Goal: Task Accomplishment & Management: Manage account settings

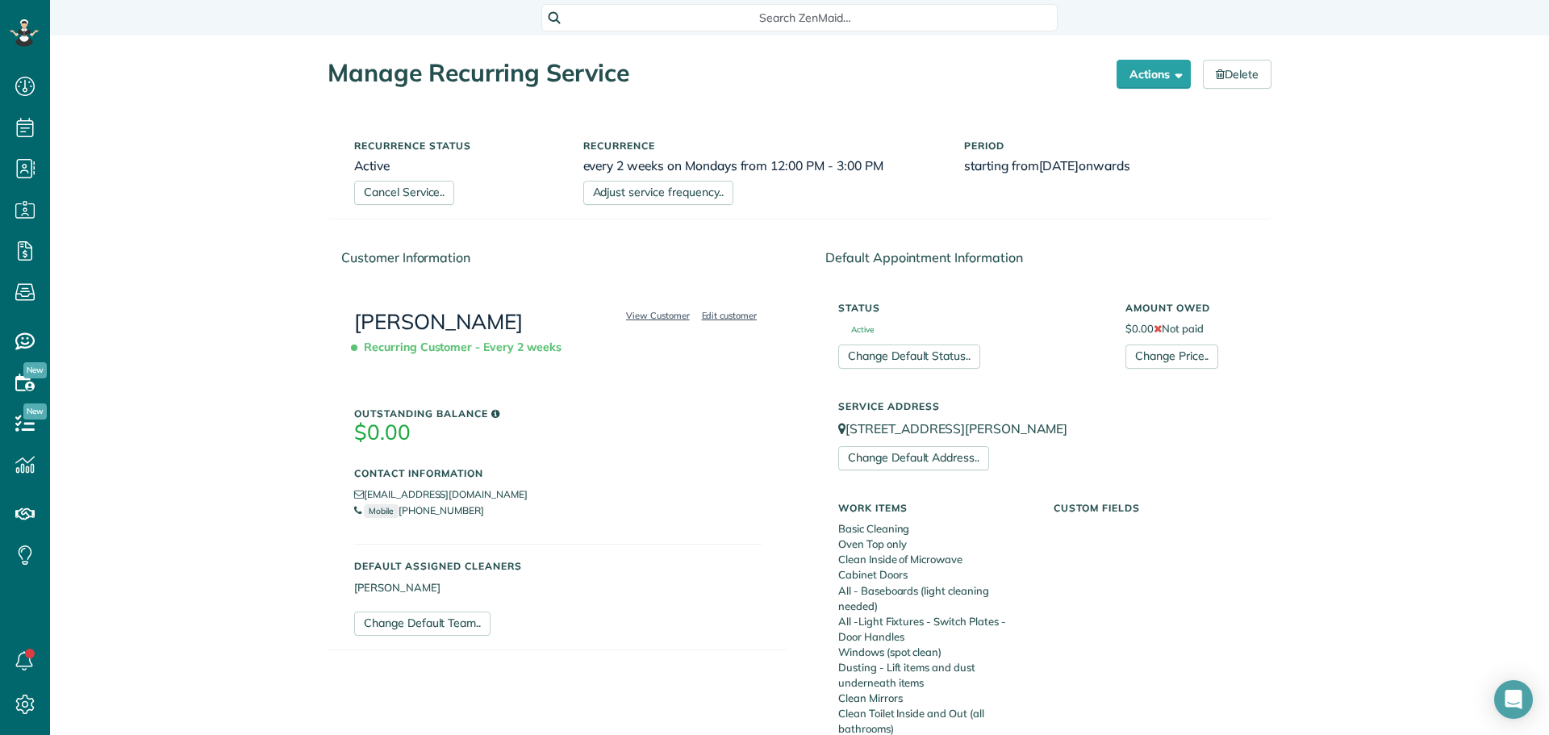
scroll to position [646, 0]
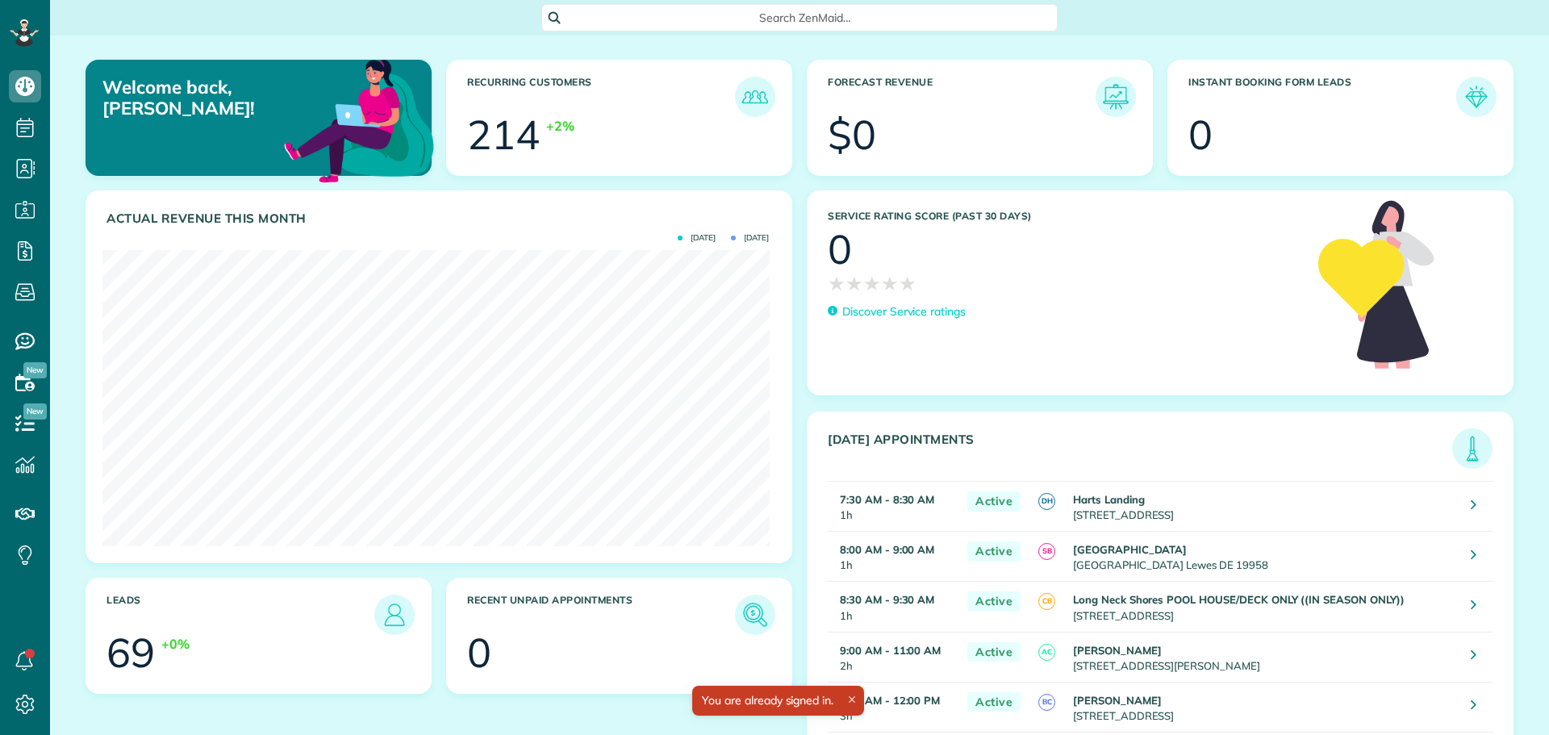
scroll to position [296, 667]
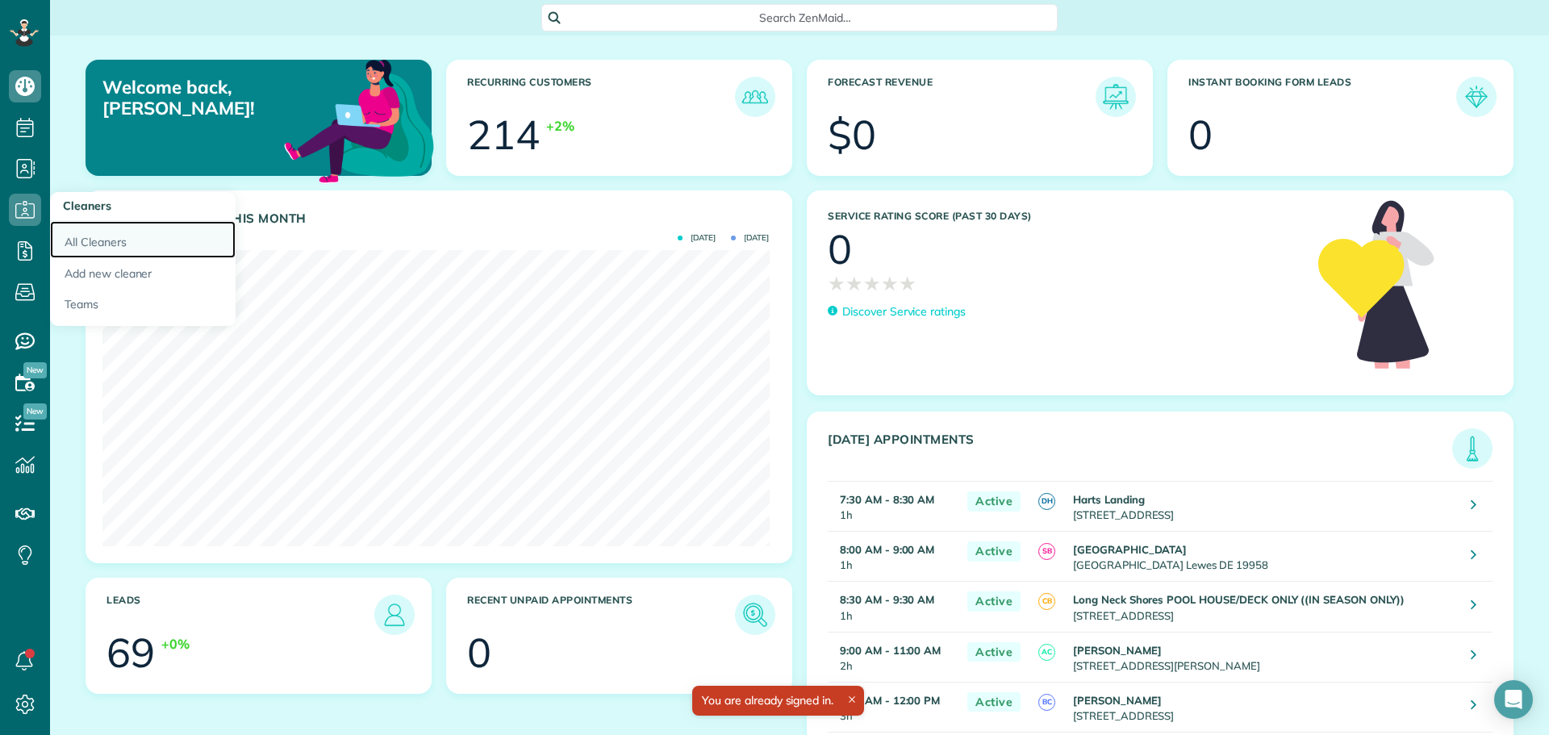
click at [87, 236] on link "All Cleaners" at bounding box center [143, 239] width 186 height 37
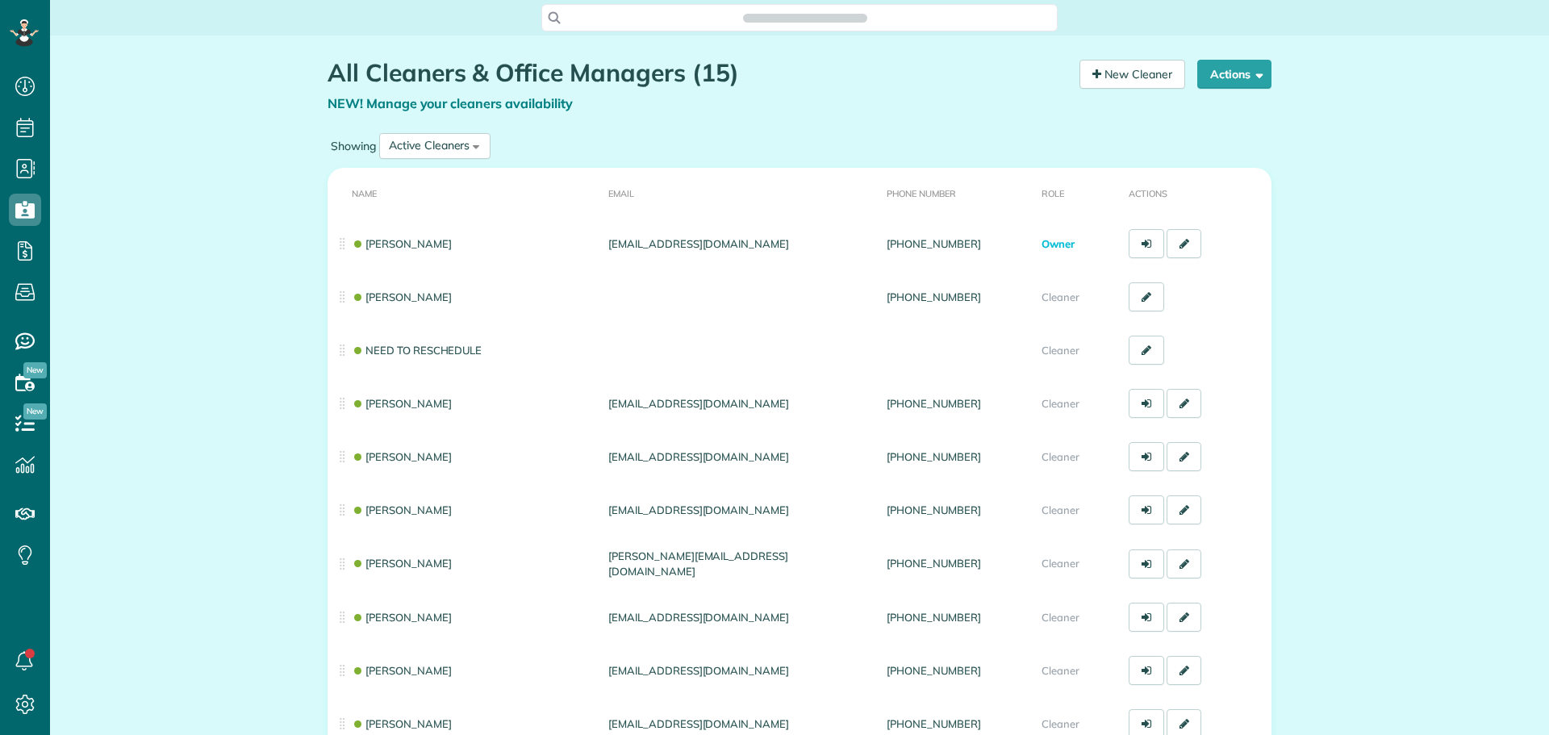
scroll to position [7, 7]
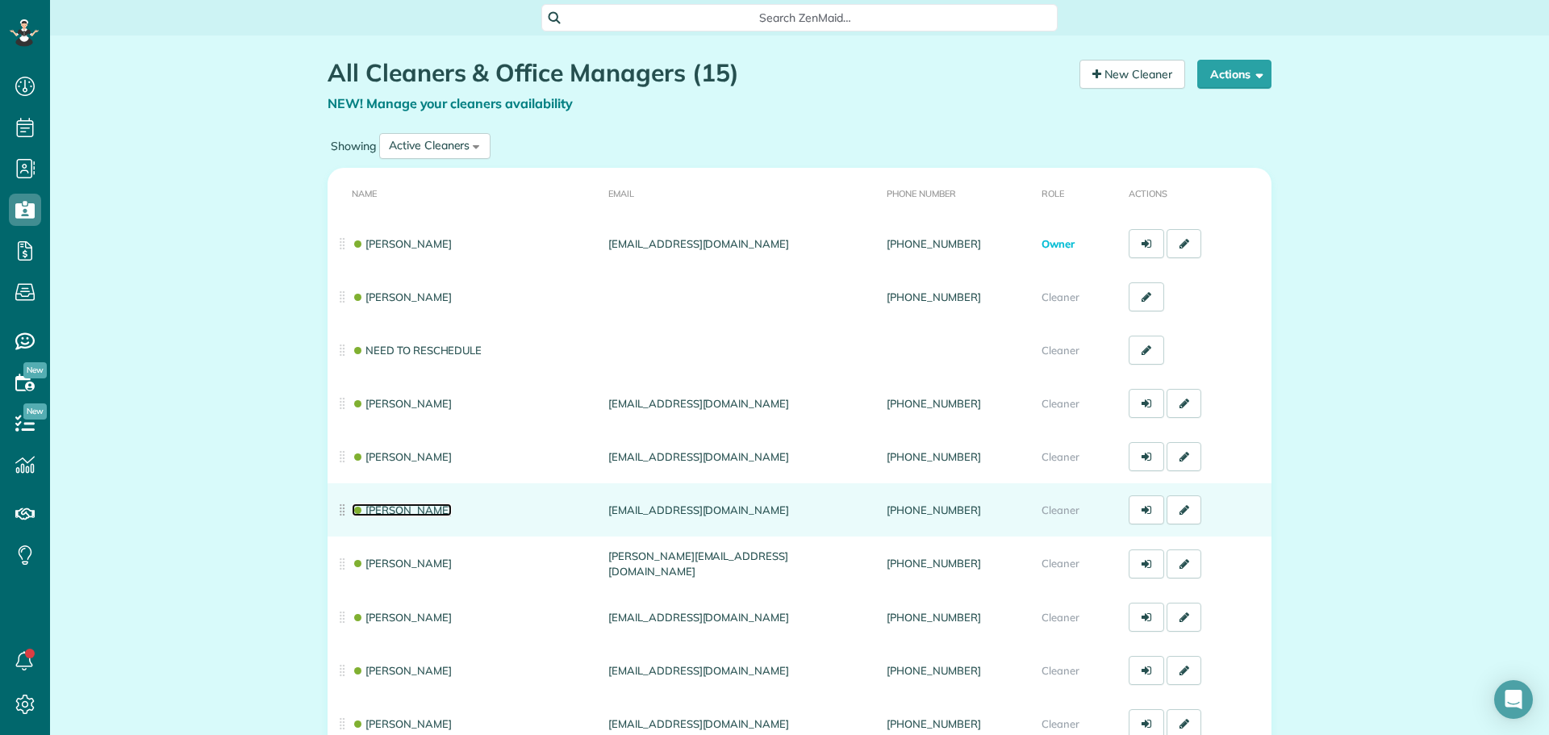
click at [385, 507] on link "Shelly Bates" at bounding box center [402, 510] width 100 height 13
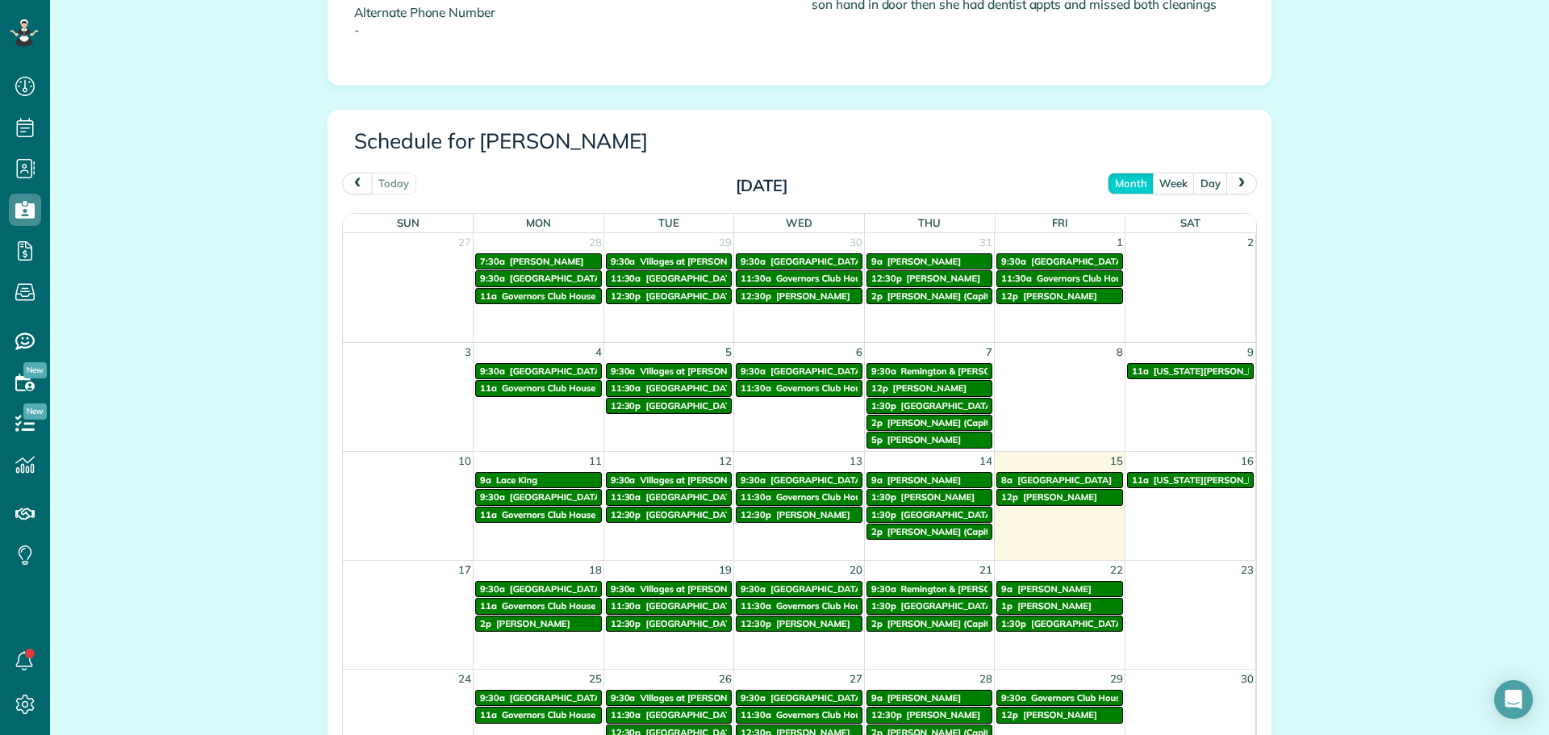
scroll to position [726, 0]
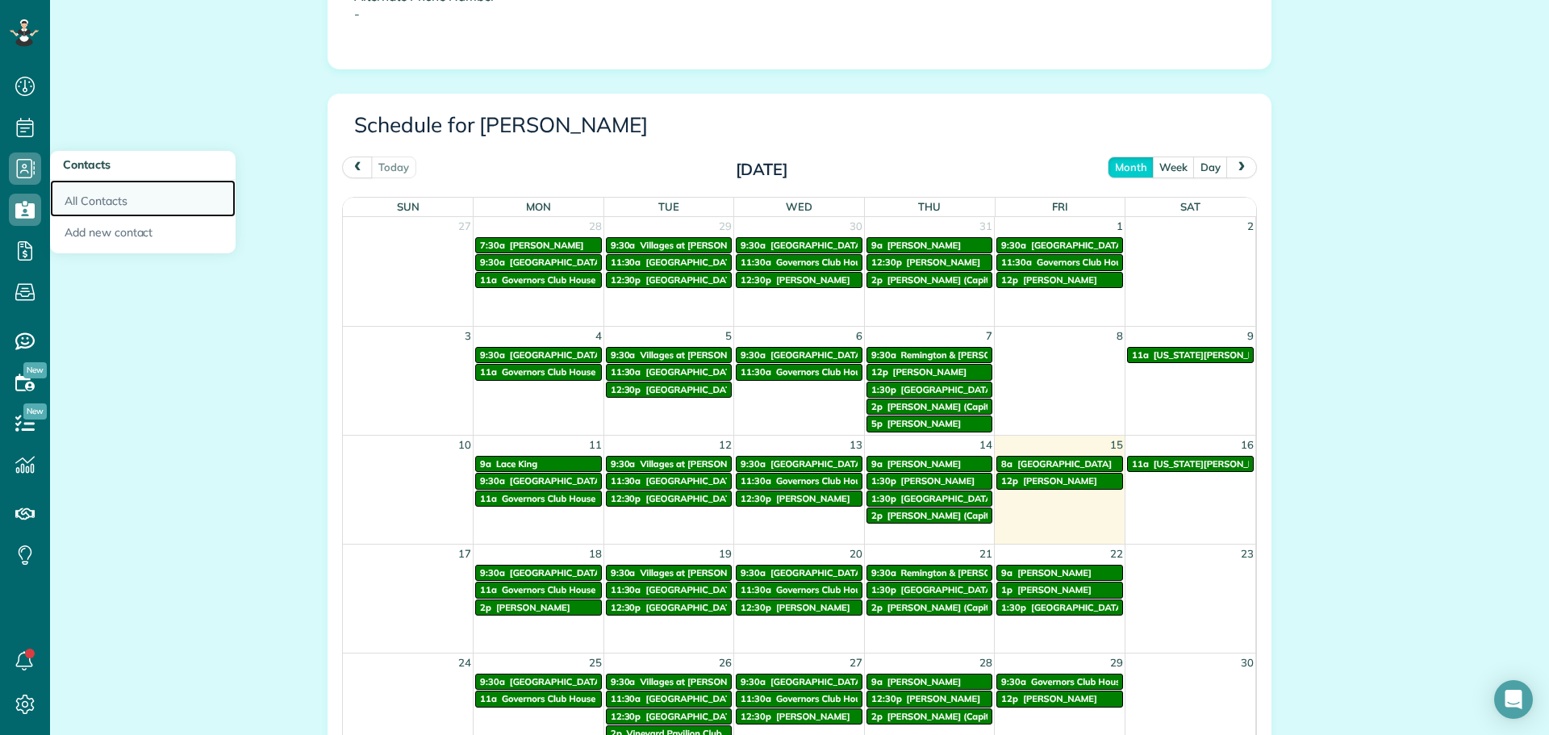
click at [78, 188] on link "All Contacts" at bounding box center [143, 198] width 186 height 37
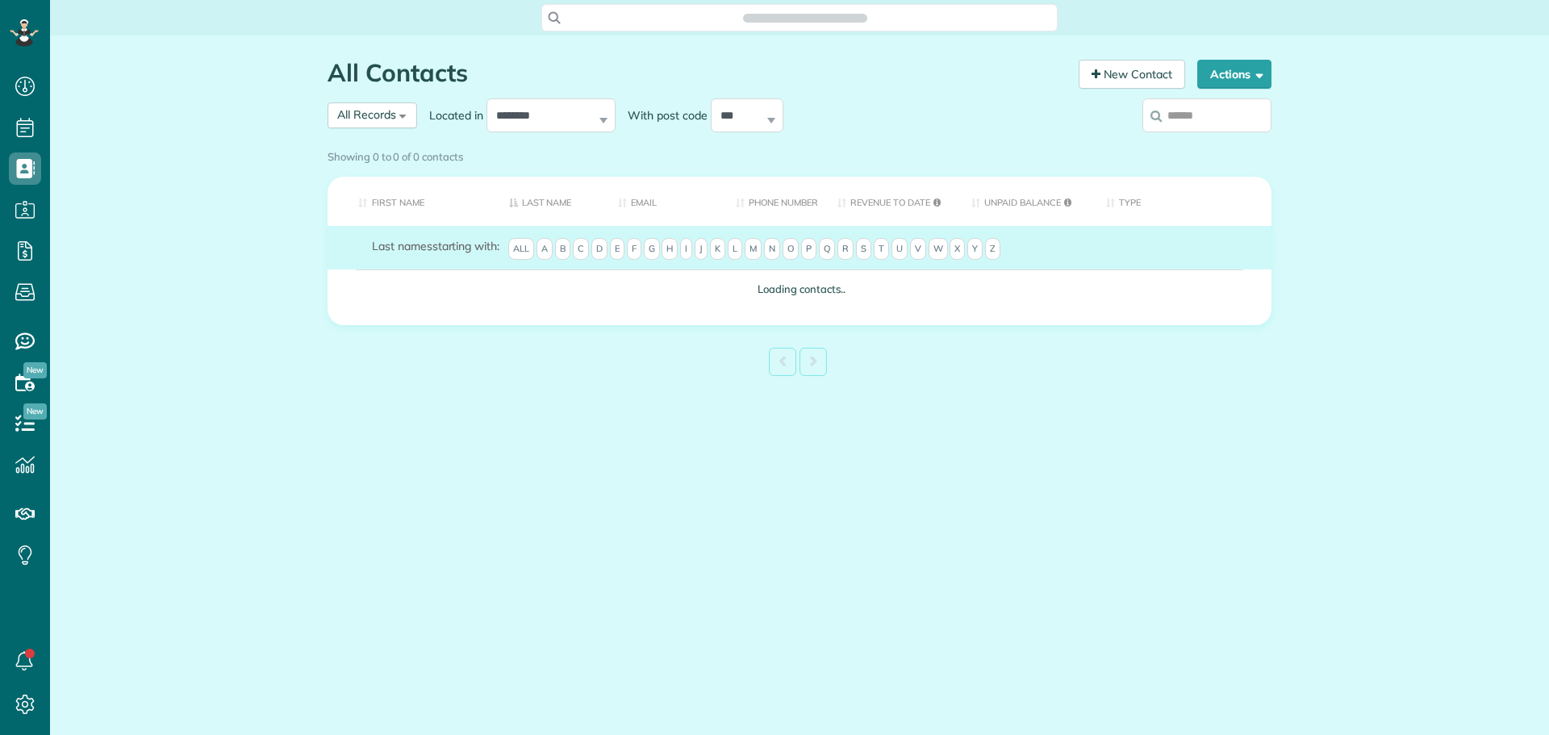
scroll to position [7, 7]
click at [1189, 119] on input "search" at bounding box center [1207, 115] width 129 height 34
type input "**"
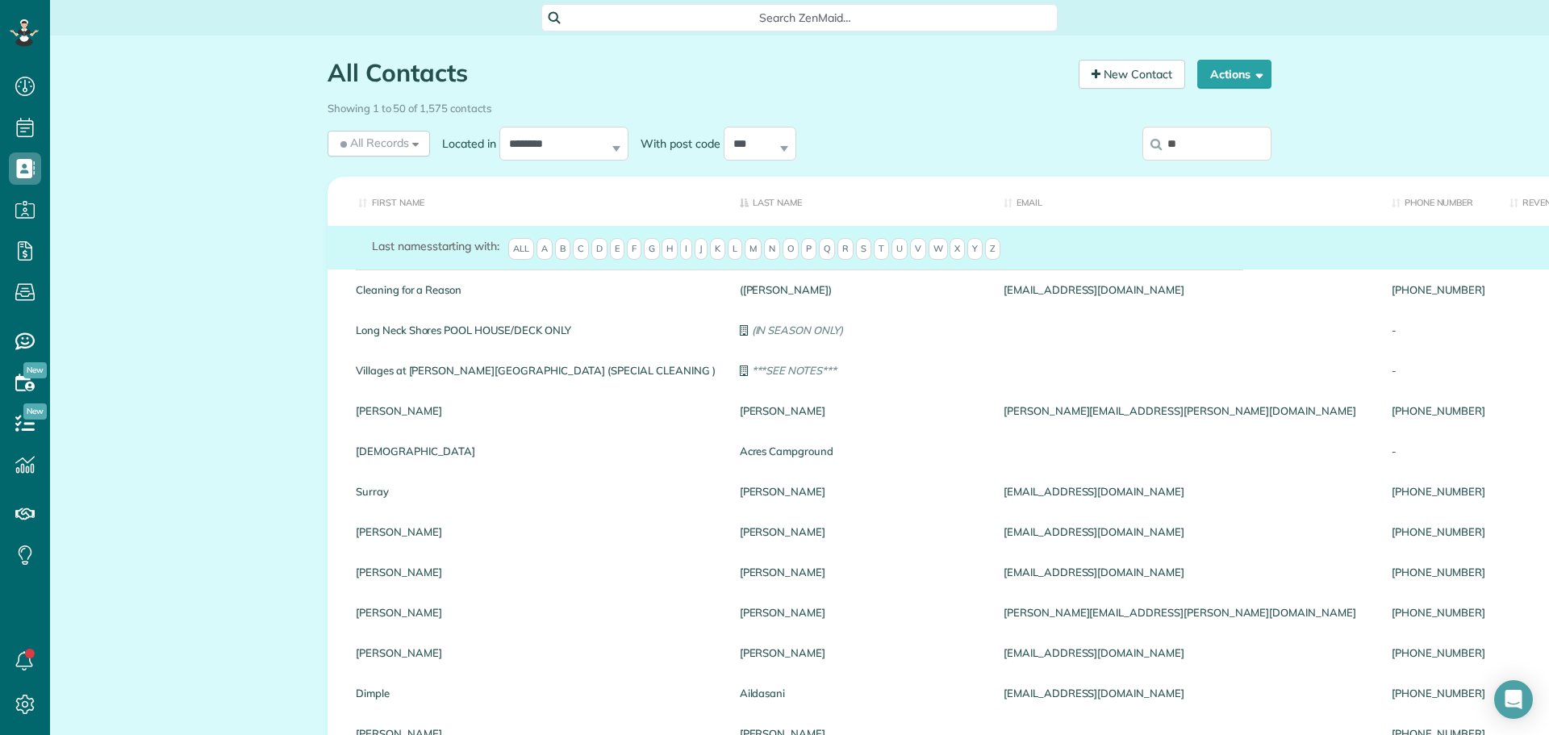
click at [1189, 142] on input "**" at bounding box center [1207, 144] width 129 height 34
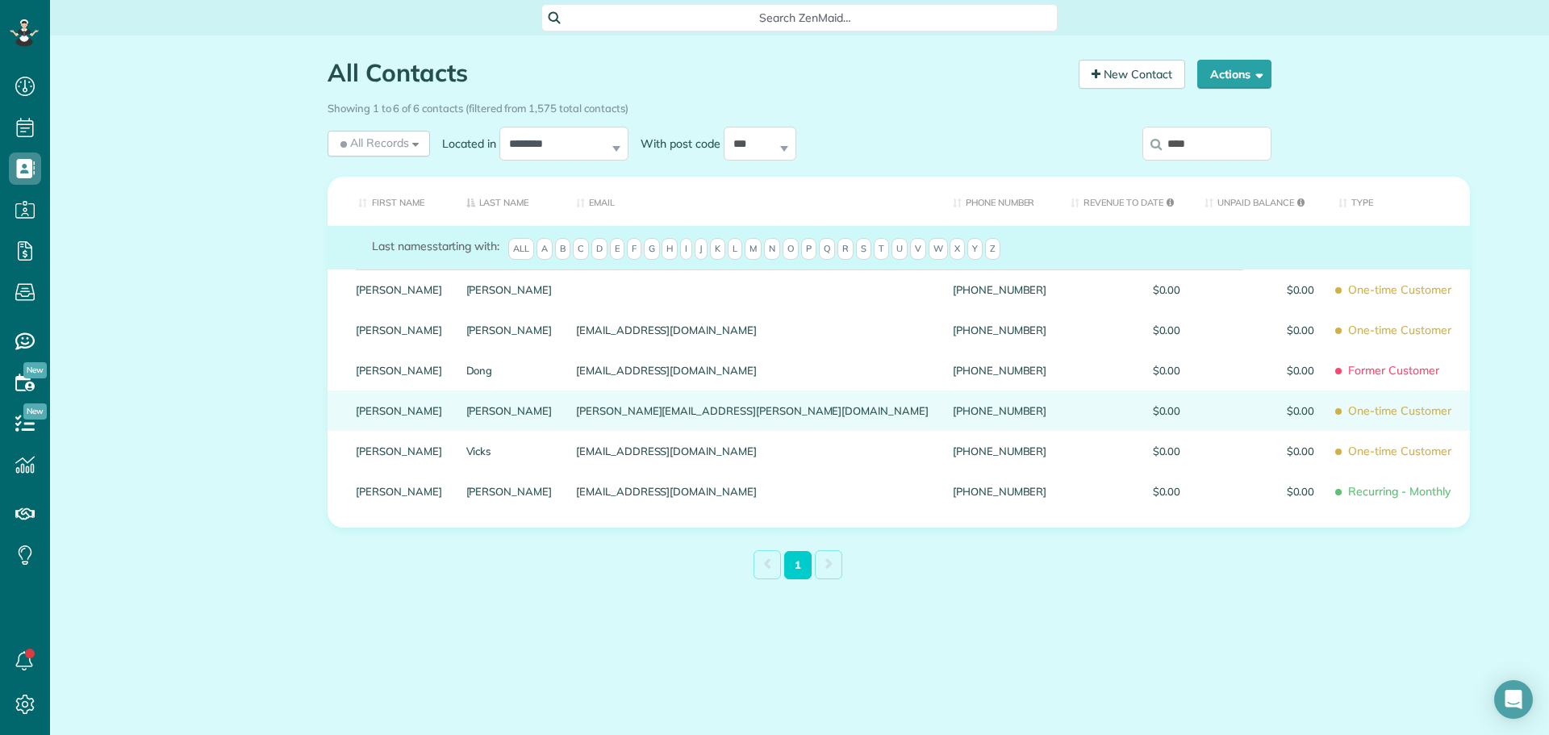
type input "****"
click at [357, 416] on link "Renee" at bounding box center [399, 410] width 86 height 11
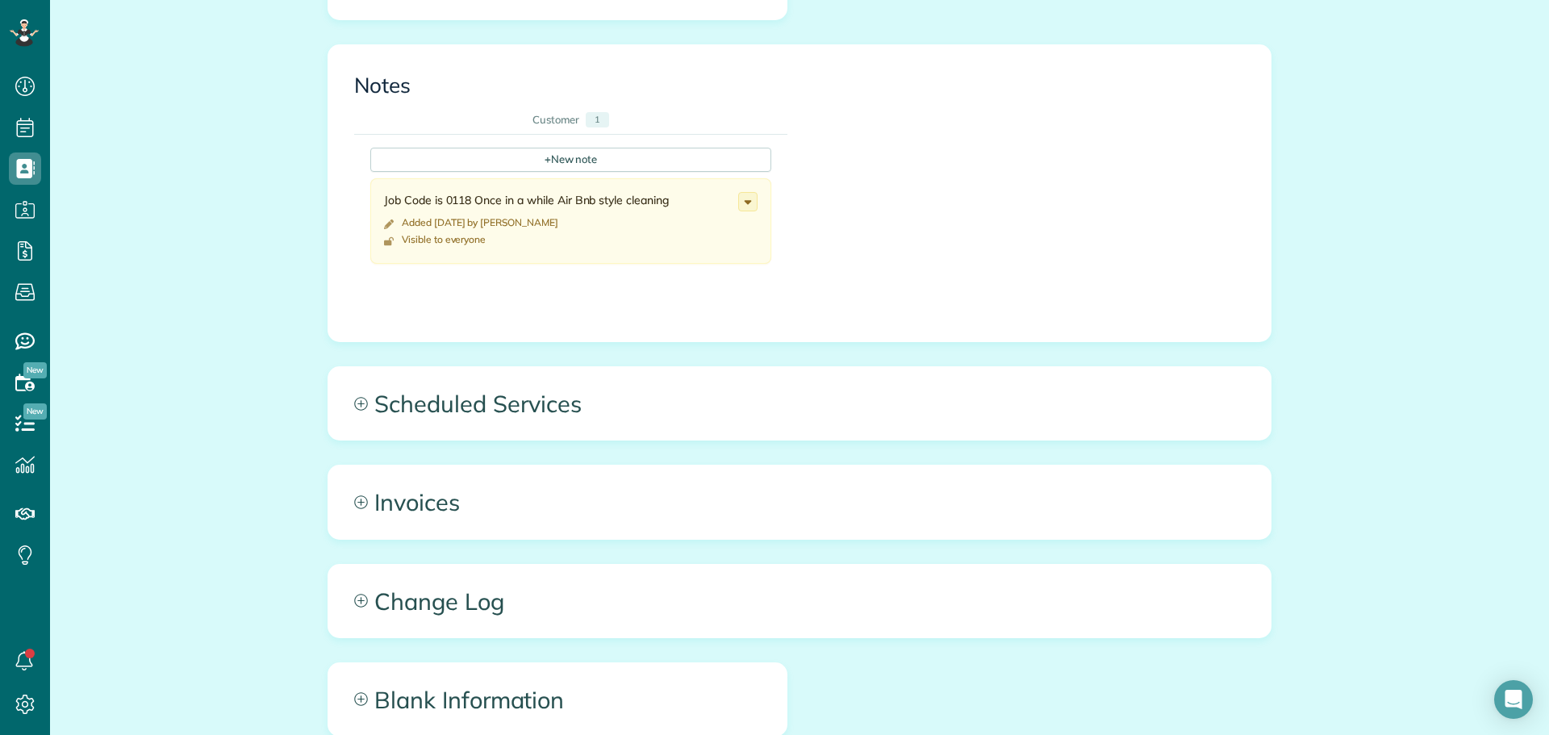
scroll to position [565, 0]
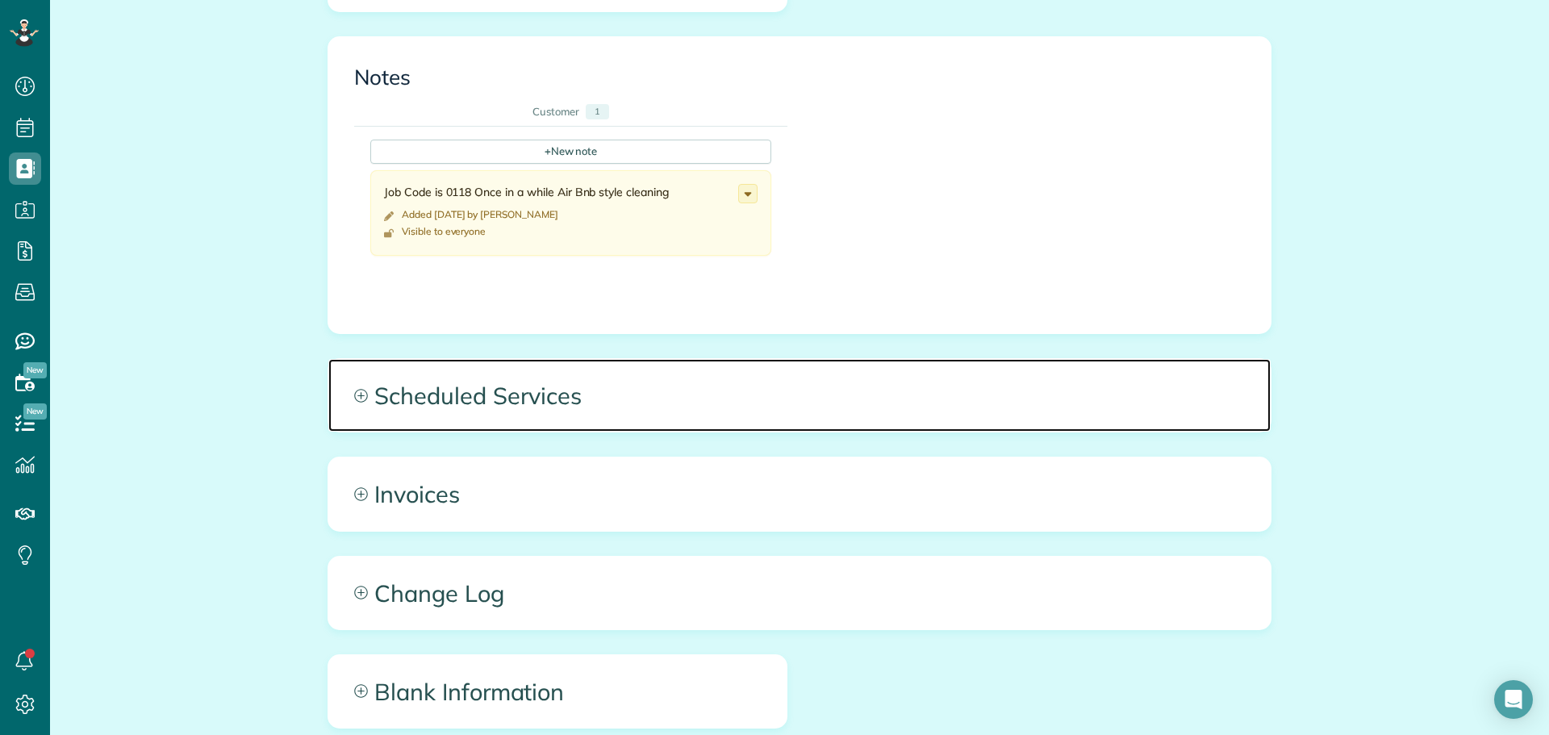
click at [590, 366] on span "Scheduled Services" at bounding box center [799, 395] width 943 height 73
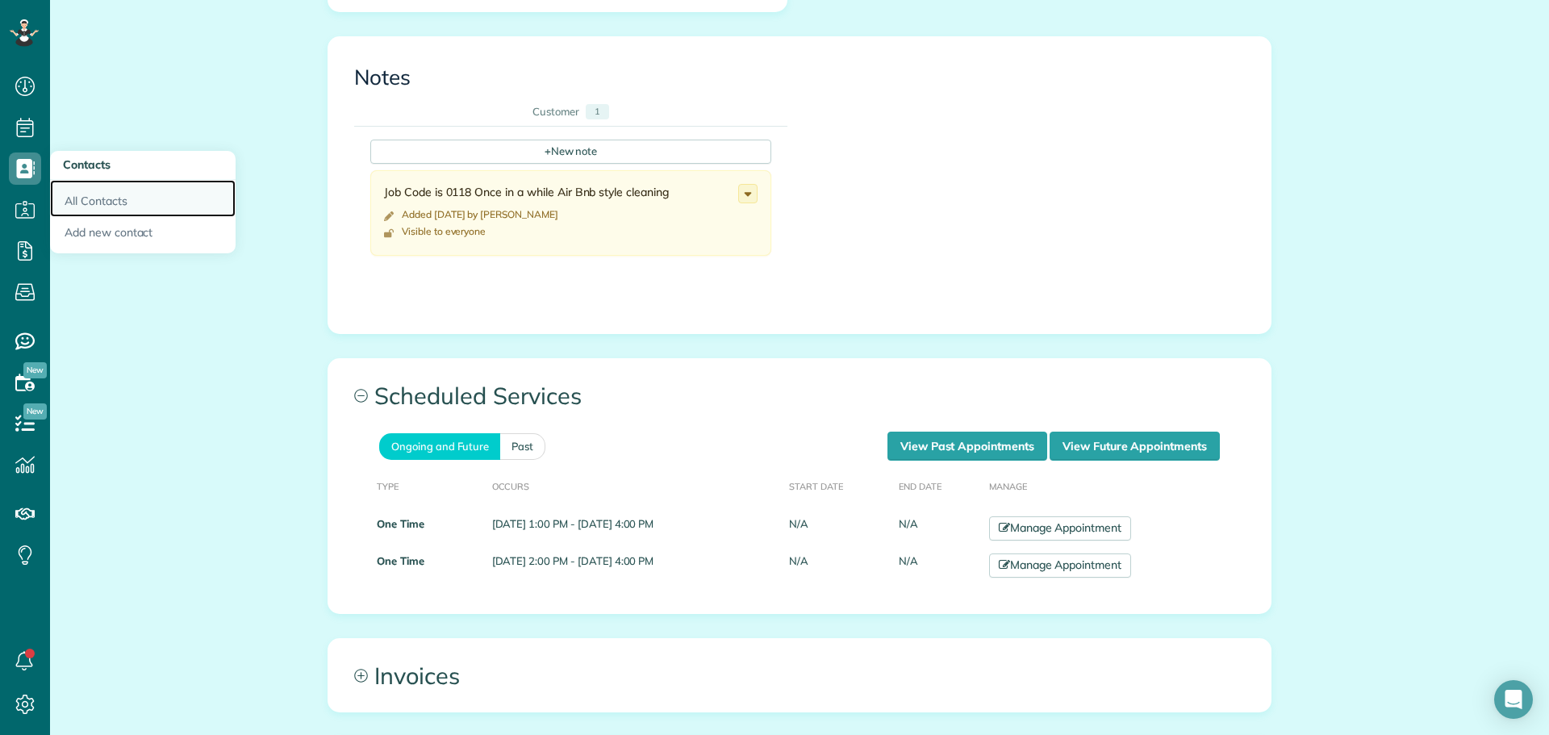
click at [99, 199] on link "All Contacts" at bounding box center [143, 198] width 186 height 37
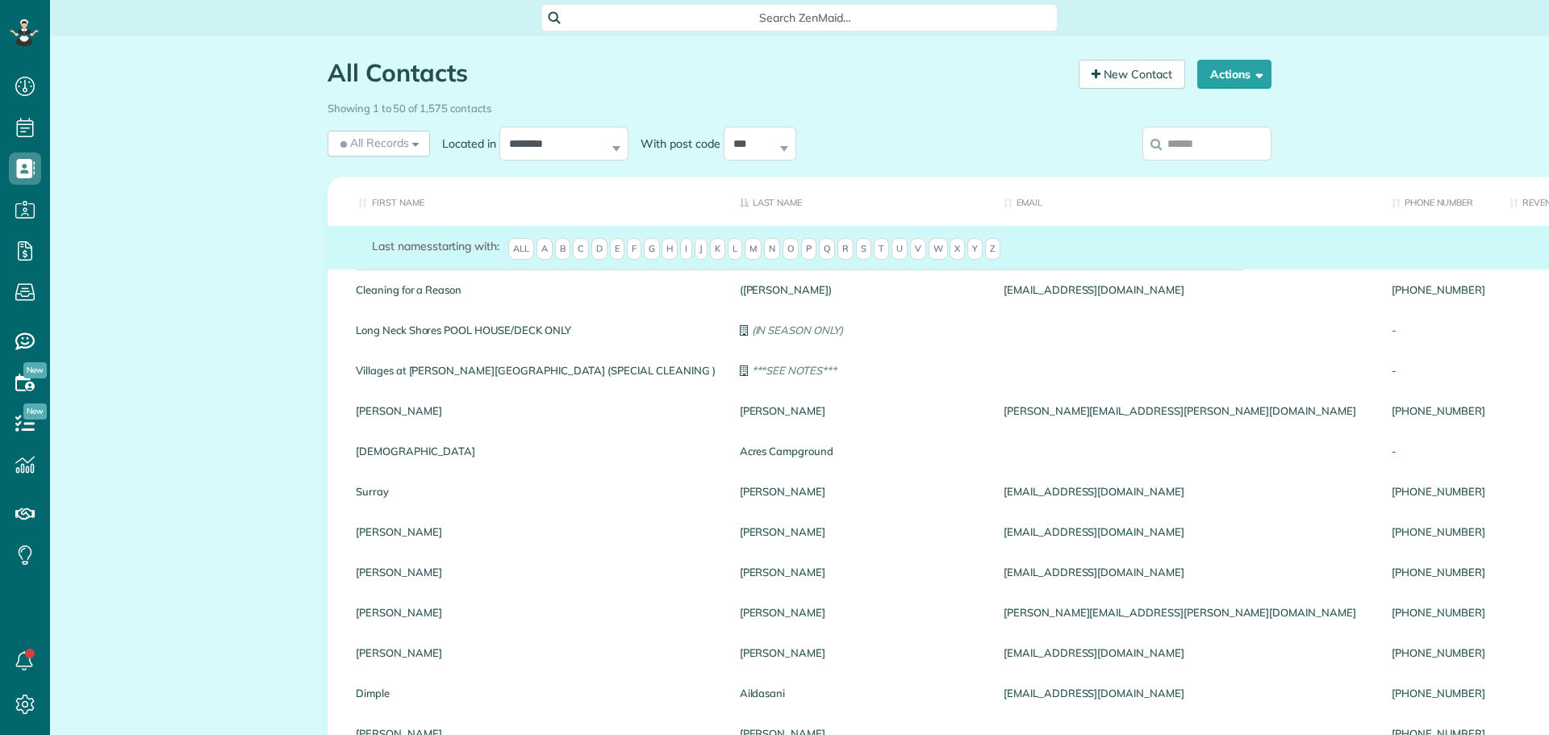
scroll to position [7, 7]
click at [1193, 142] on input "search" at bounding box center [1207, 144] width 129 height 34
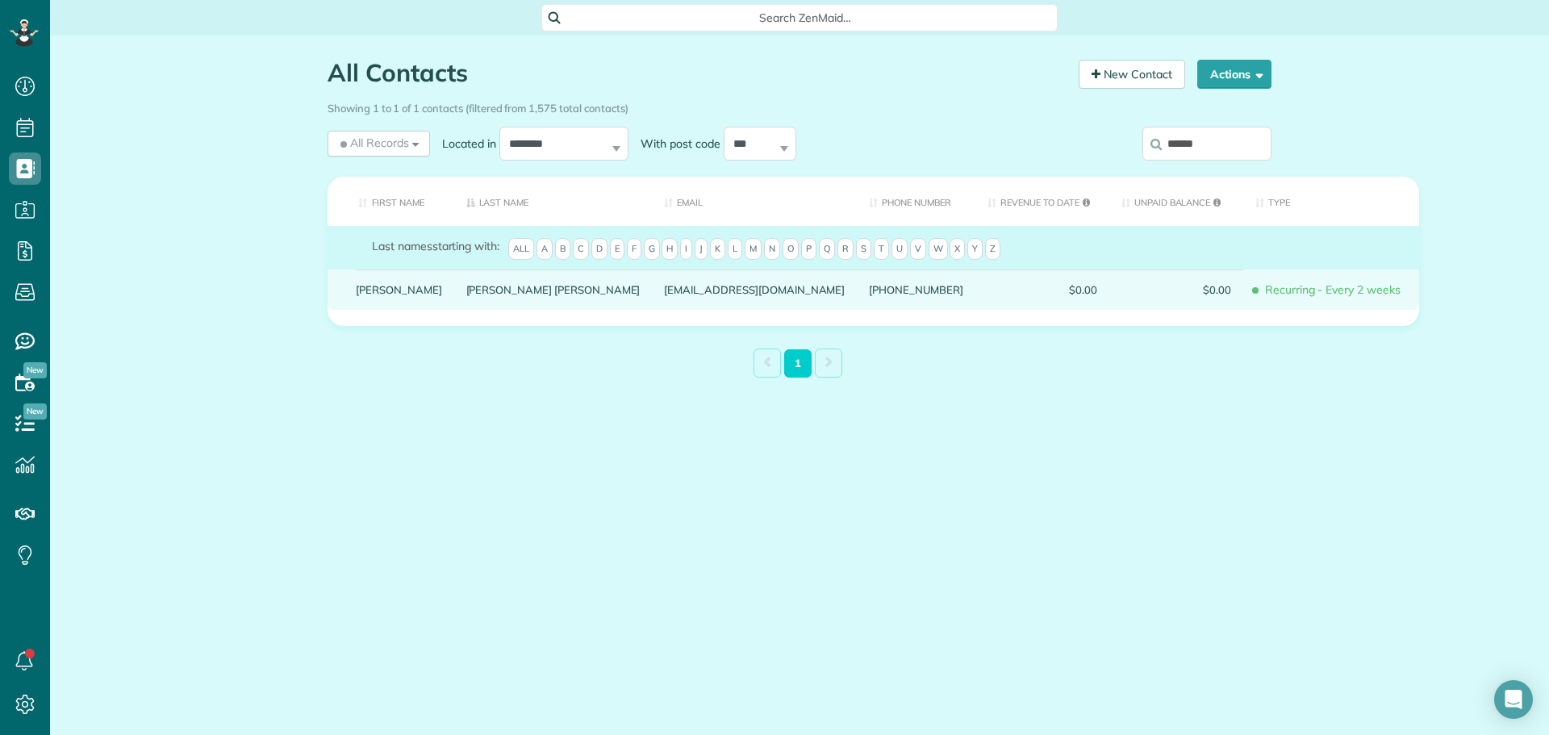
type input "******"
click at [360, 295] on link "Elizabeth" at bounding box center [399, 289] width 86 height 11
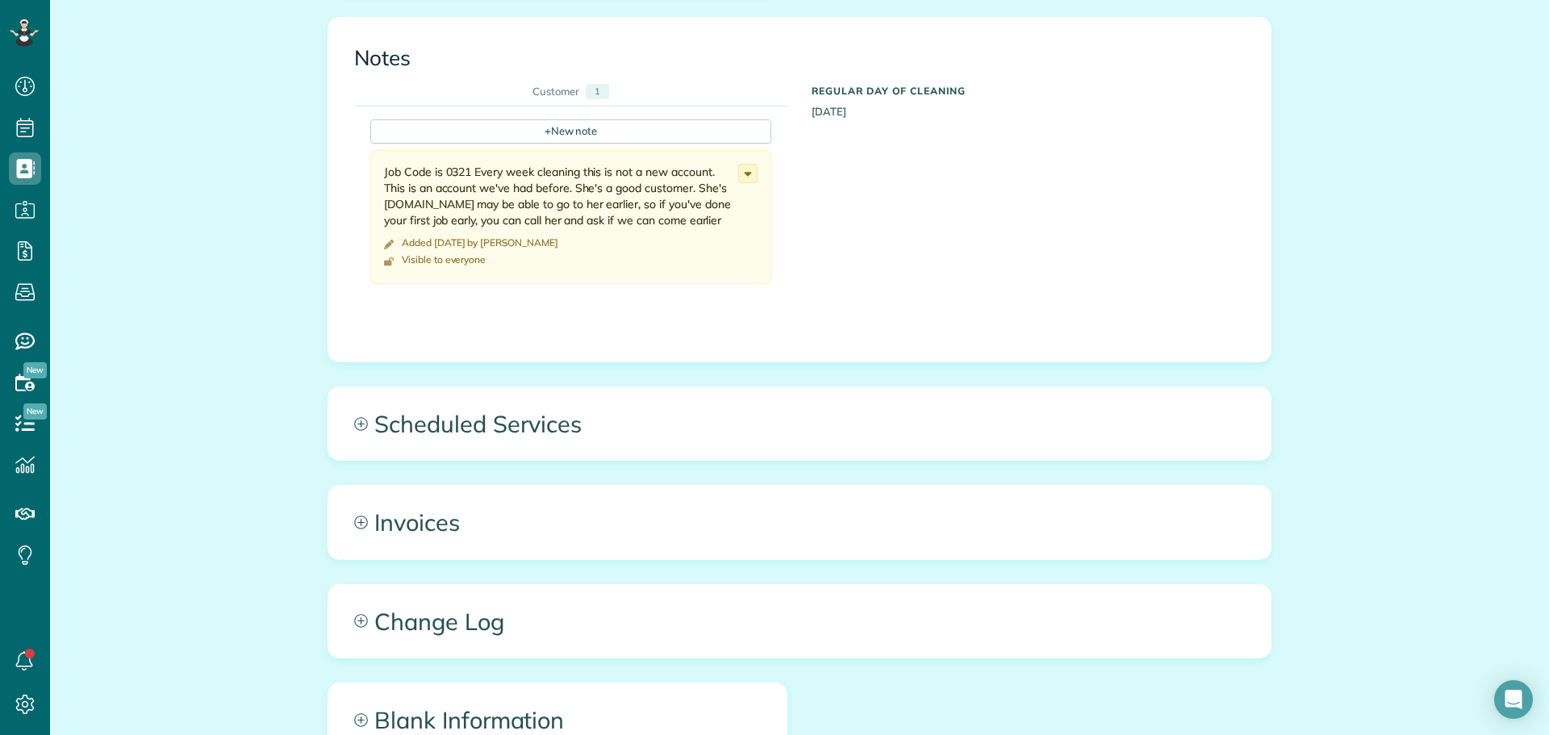
scroll to position [646, 0]
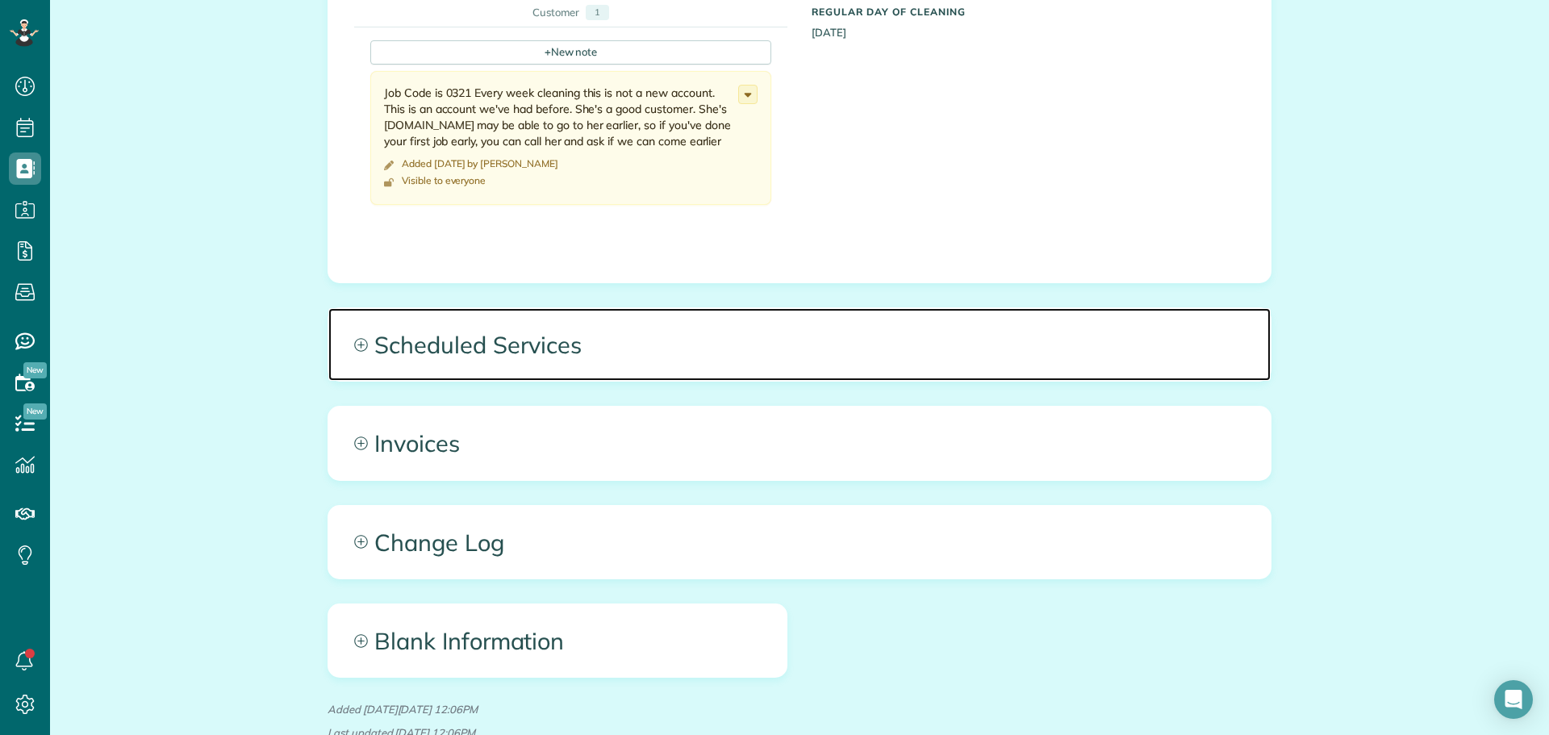
click at [497, 360] on span "Scheduled Services" at bounding box center [799, 344] width 943 height 73
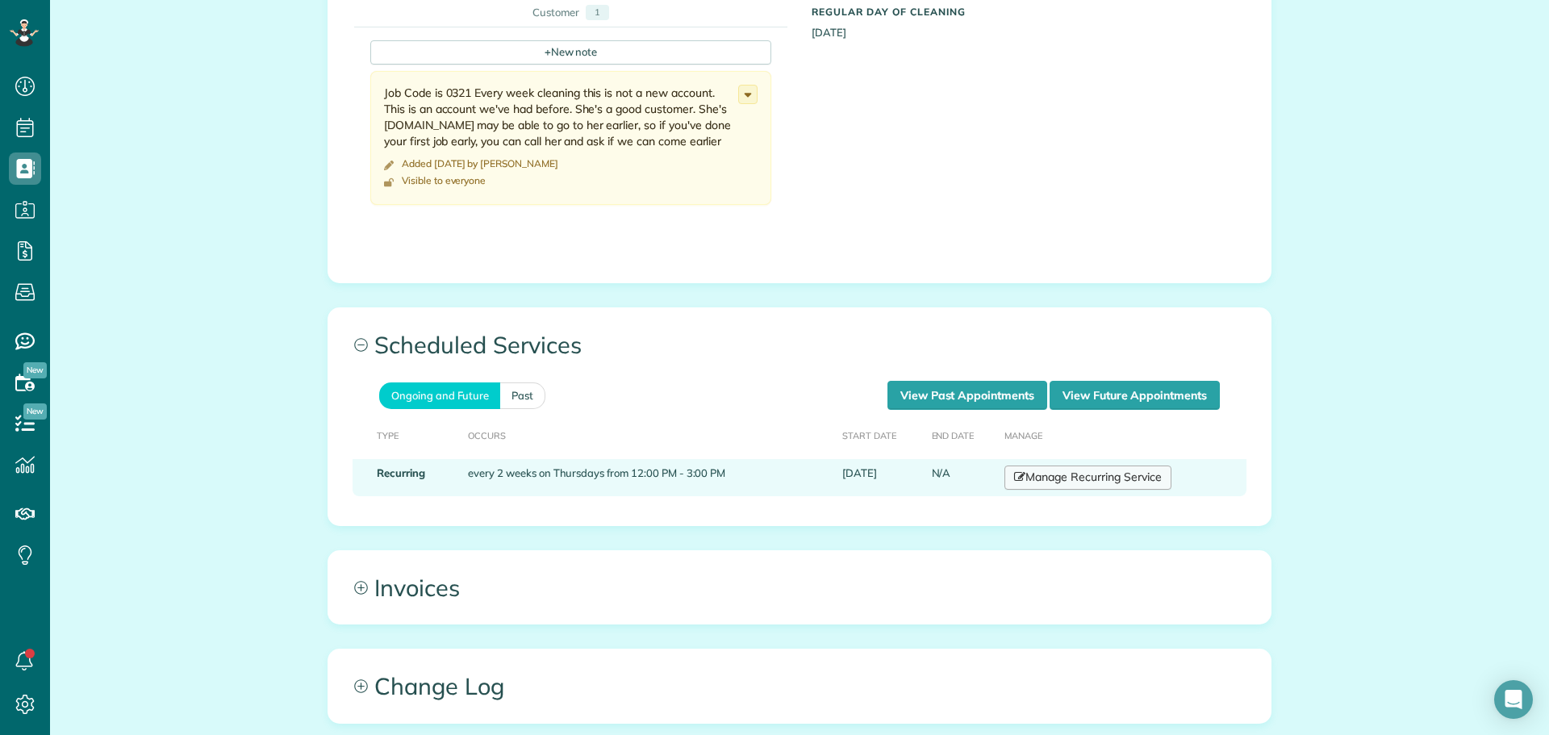
click at [1035, 487] on link "Manage Recurring Service" at bounding box center [1088, 478] width 166 height 24
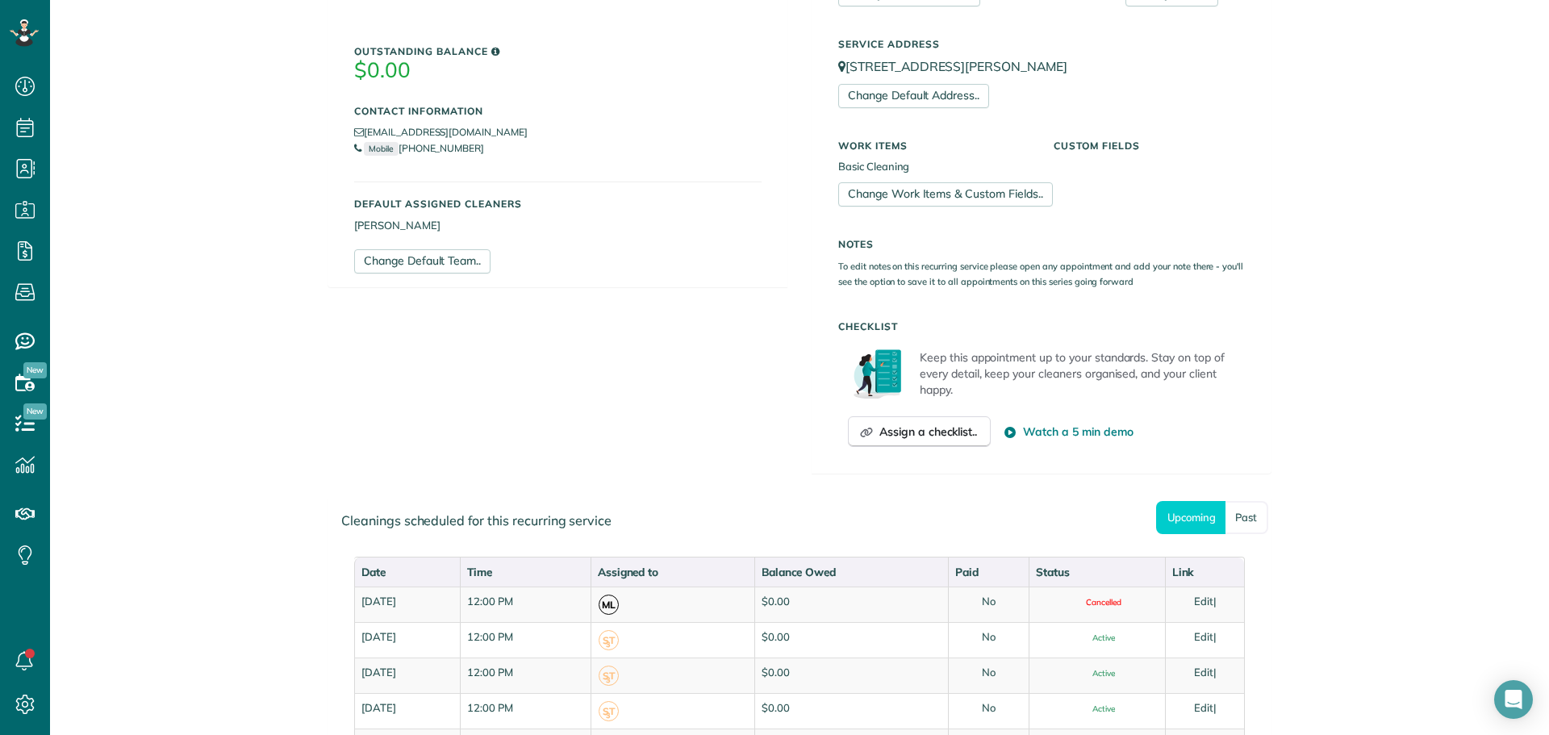
scroll to position [484, 0]
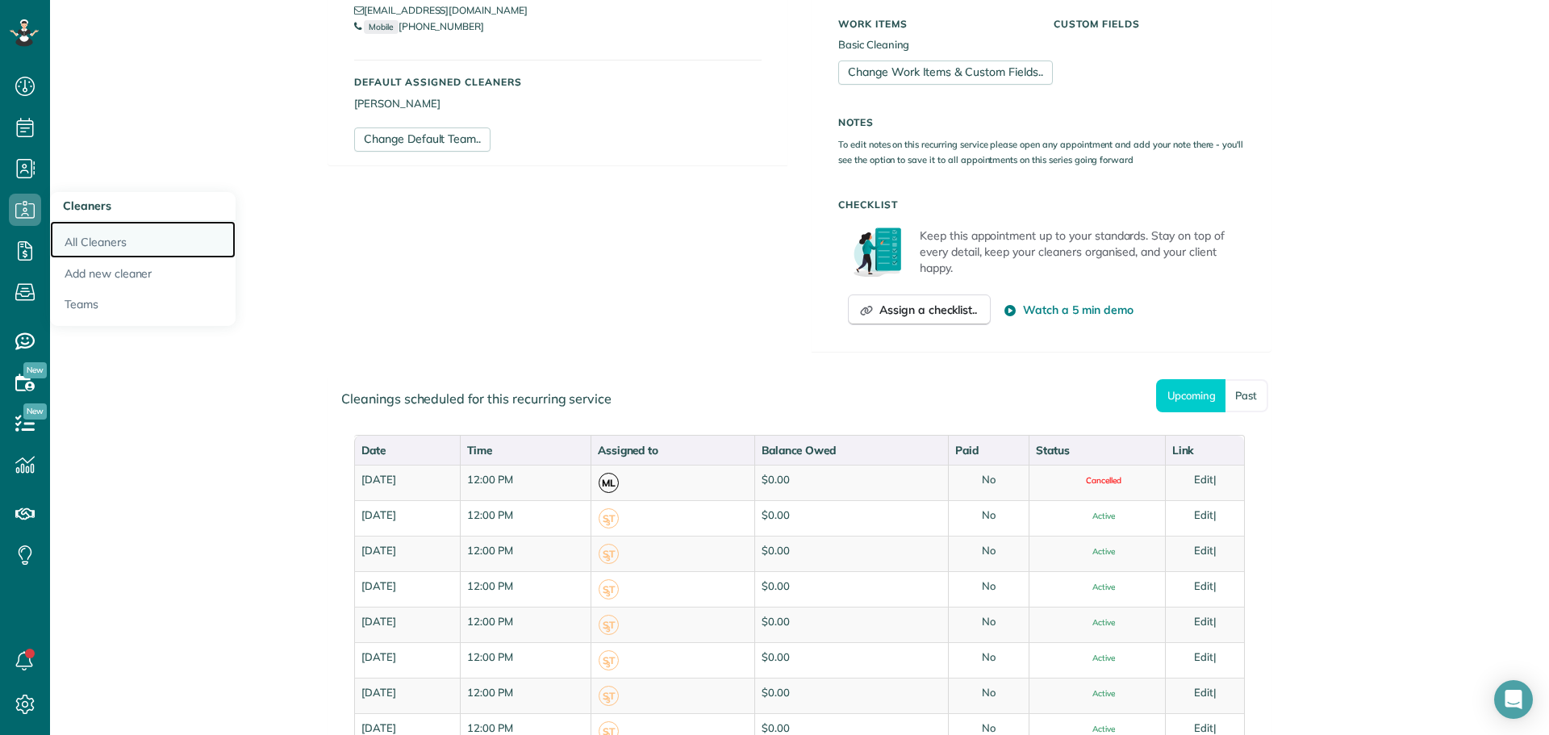
click at [66, 232] on link "All Cleaners" at bounding box center [143, 239] width 186 height 37
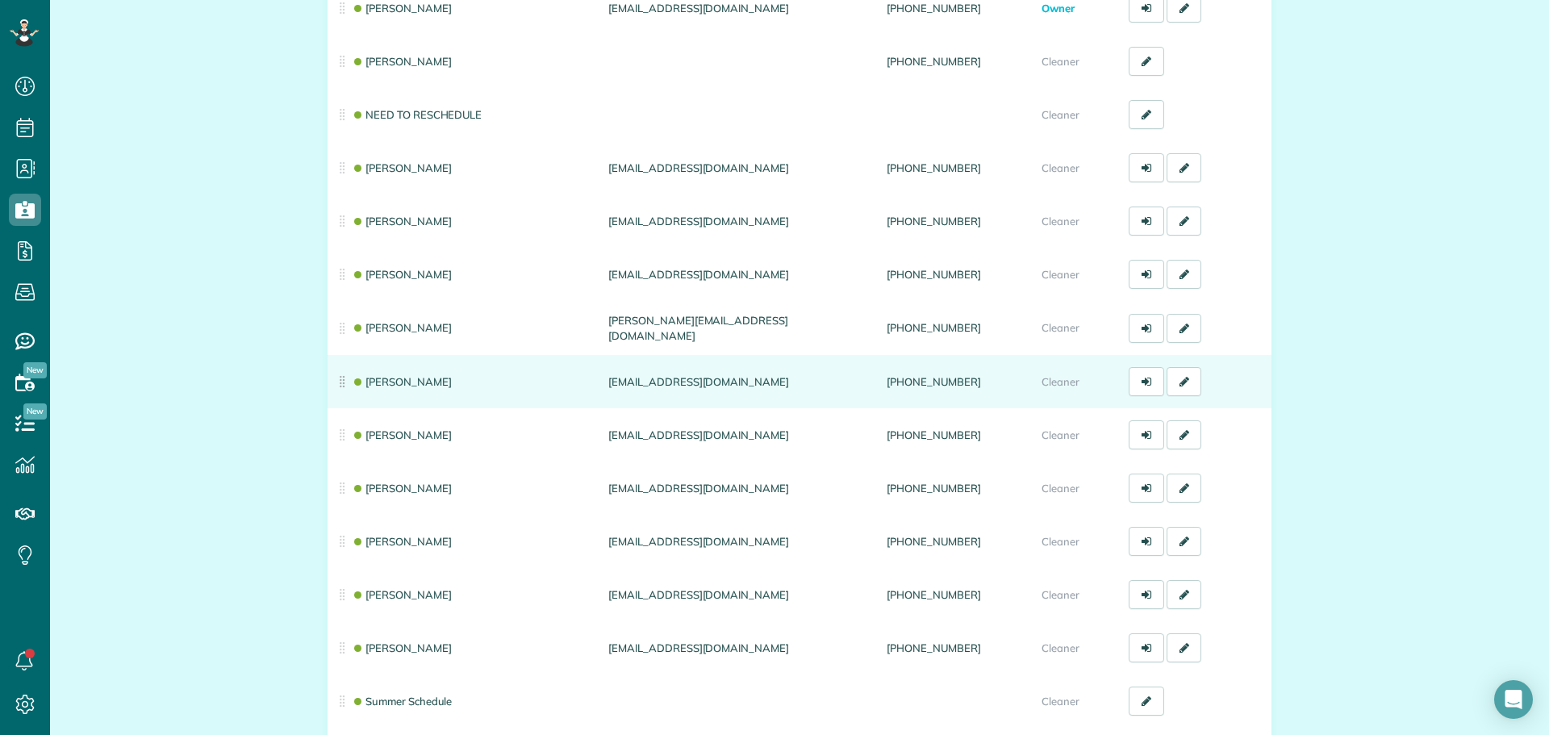
scroll to position [242, 0]
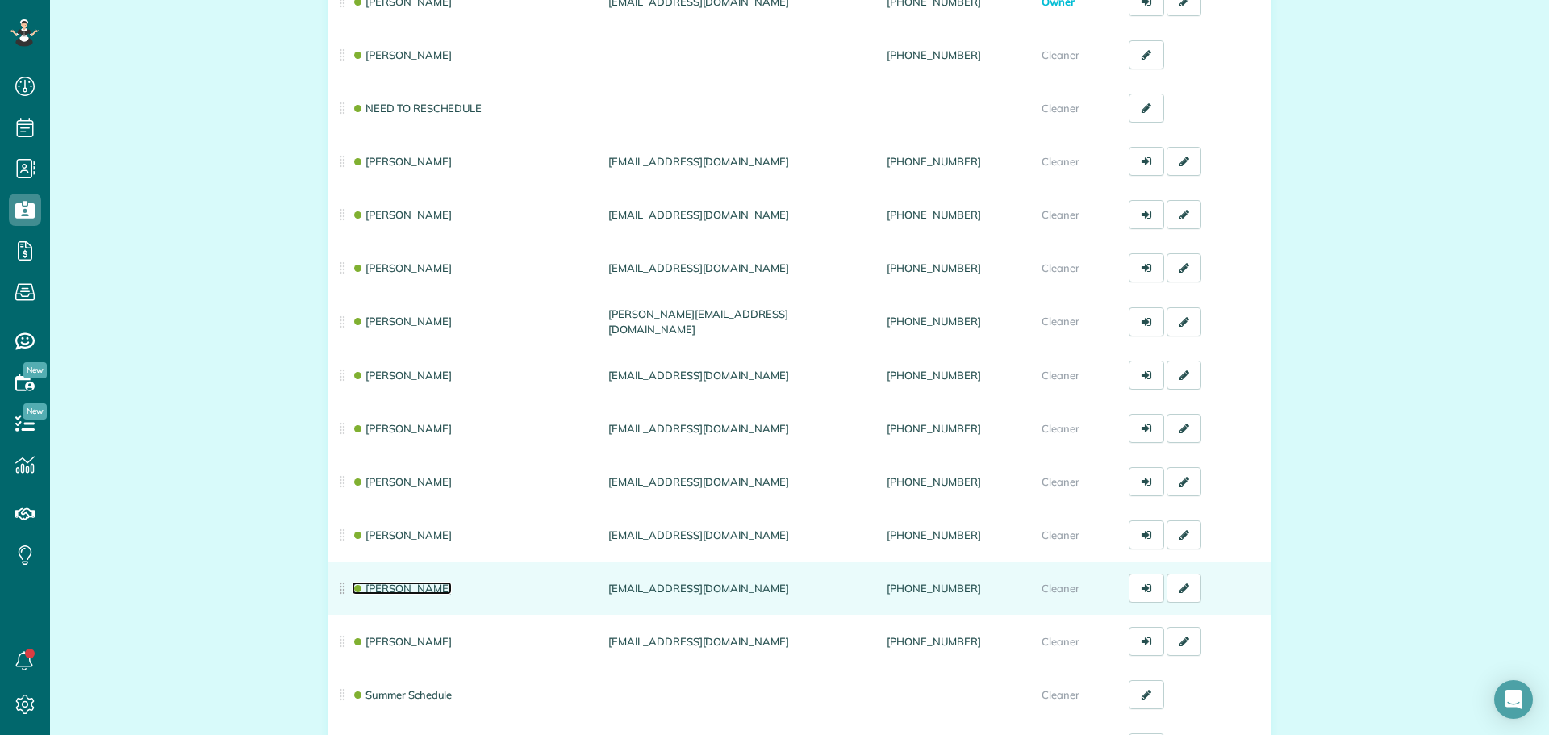
click at [410, 585] on link "[PERSON_NAME]" at bounding box center [402, 588] width 100 height 13
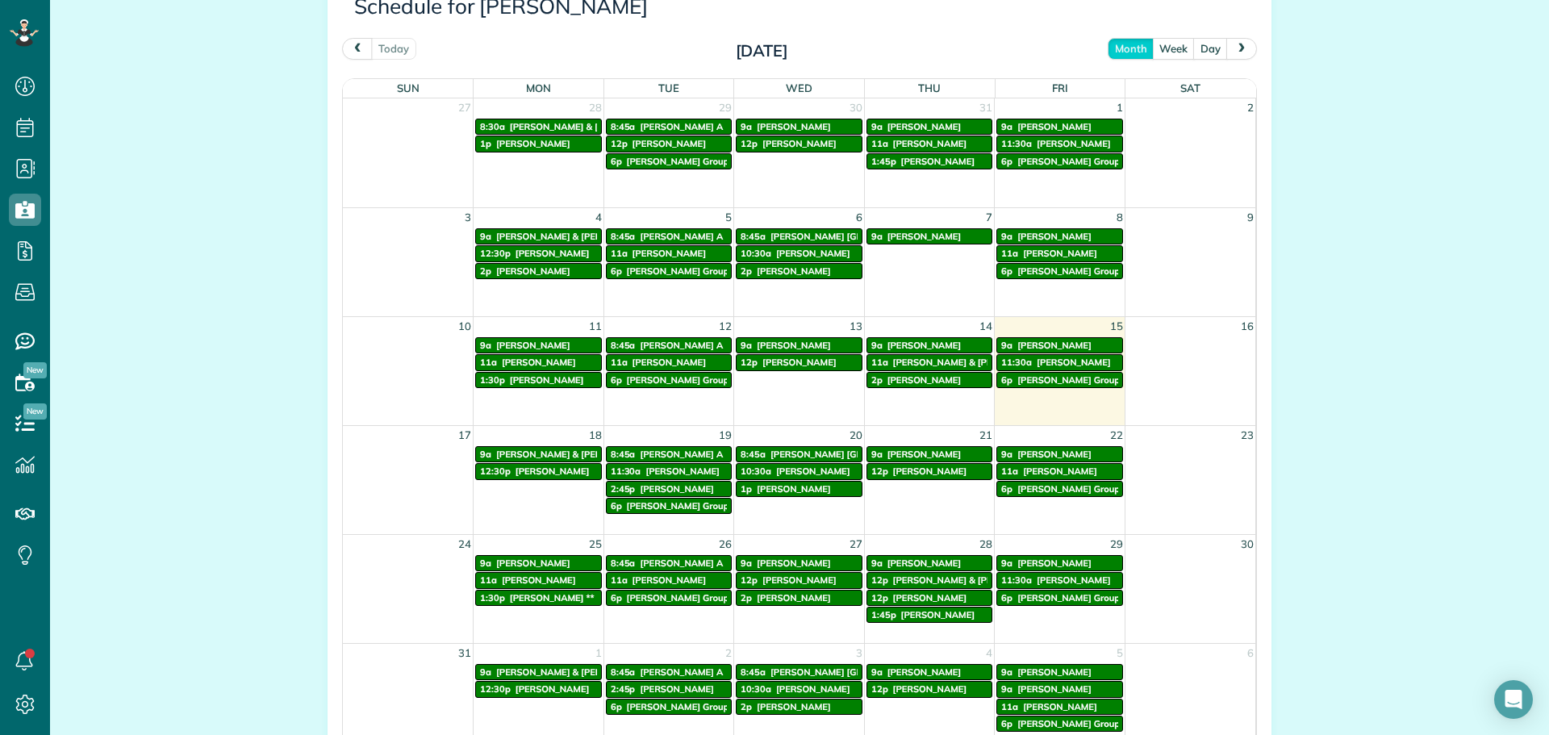
scroll to position [807, 0]
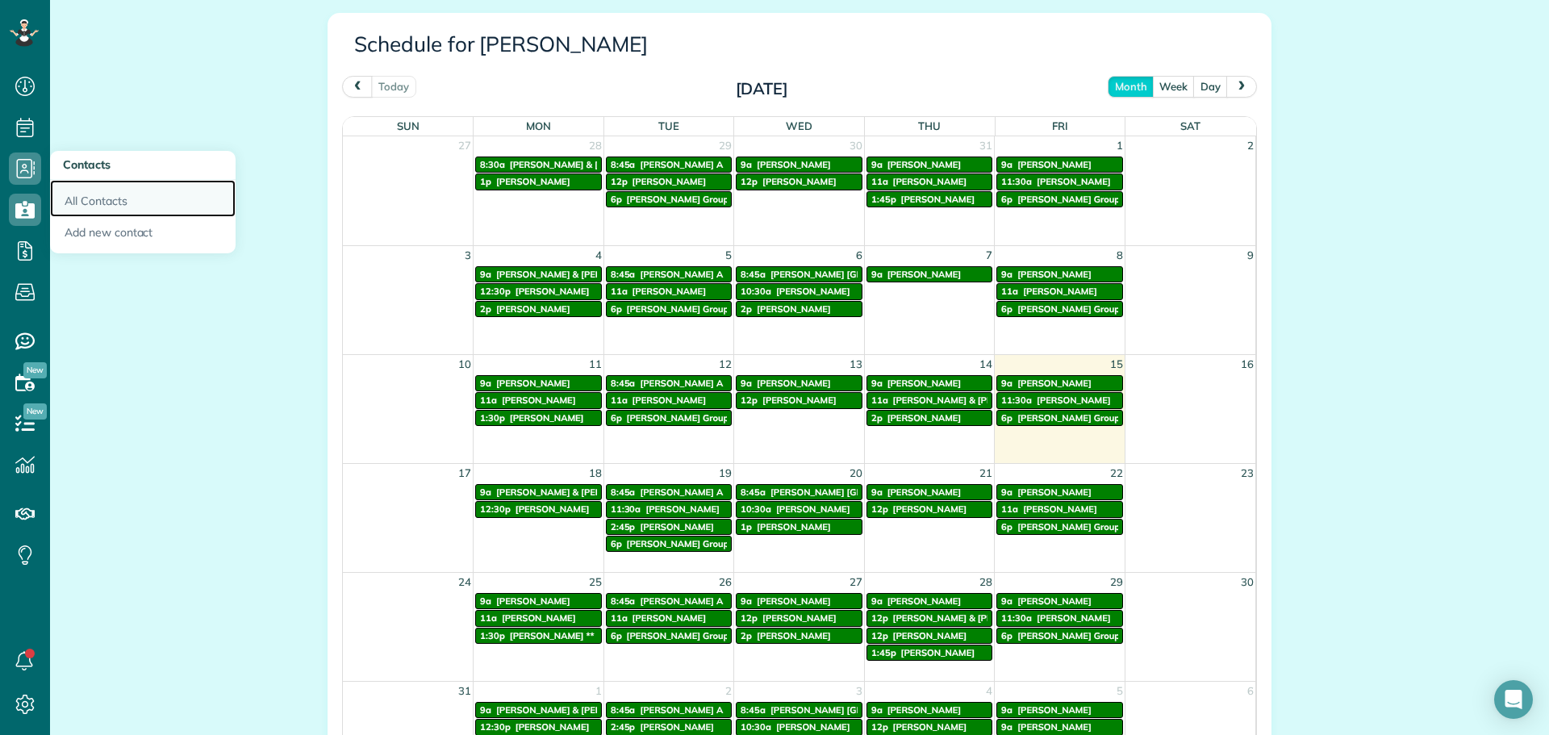
click at [76, 189] on link "All Contacts" at bounding box center [143, 198] width 186 height 37
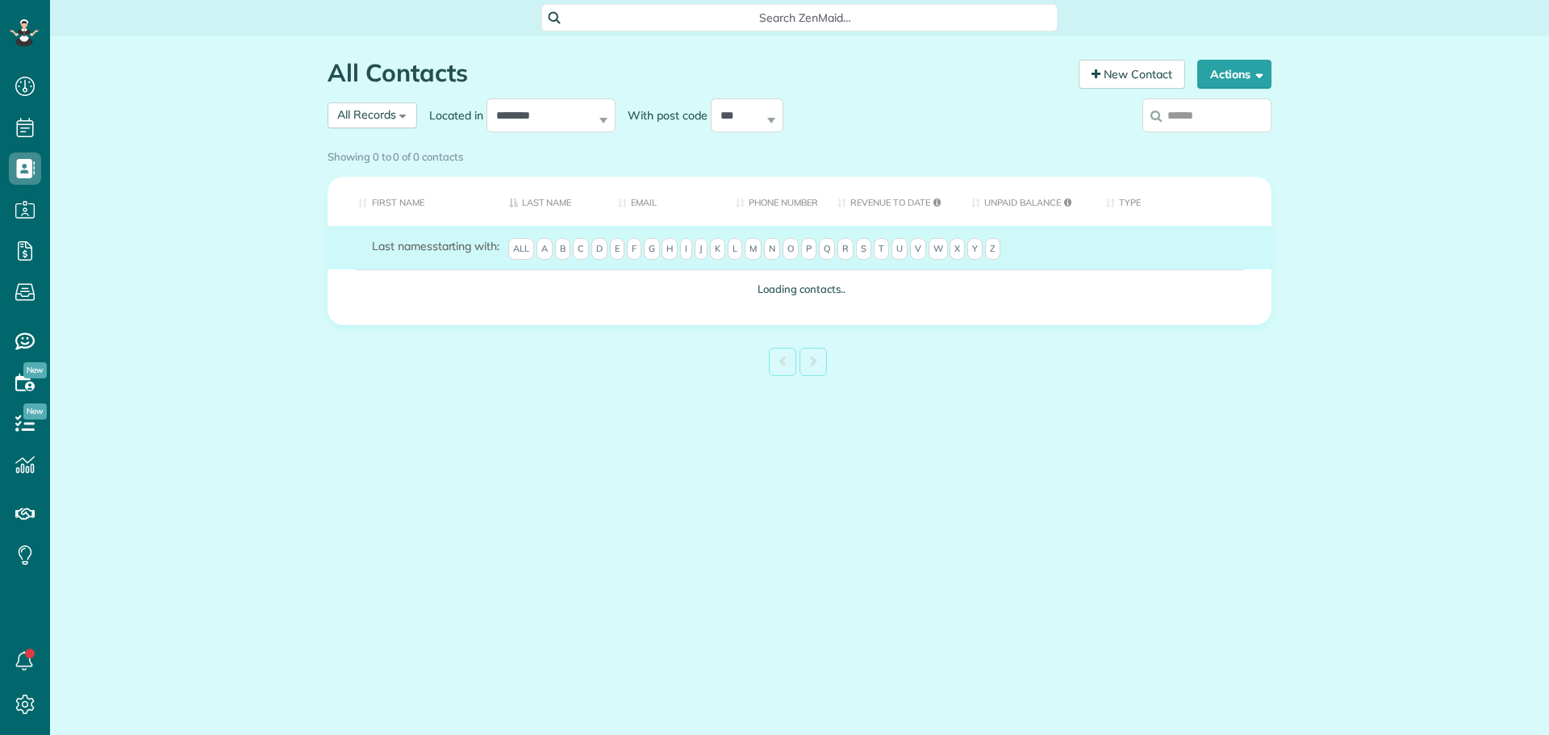
scroll to position [7, 7]
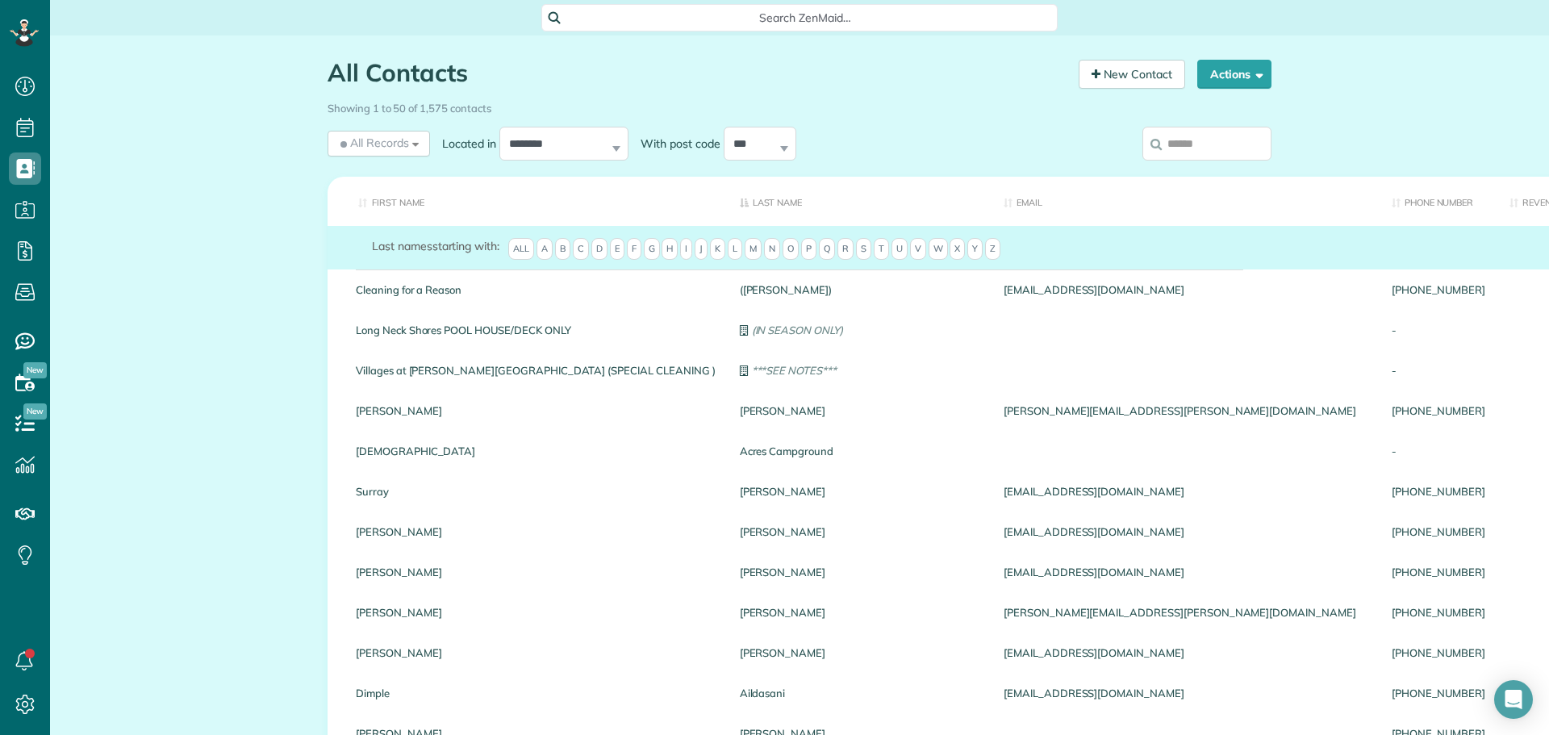
click at [1189, 146] on input "search" at bounding box center [1207, 144] width 129 height 34
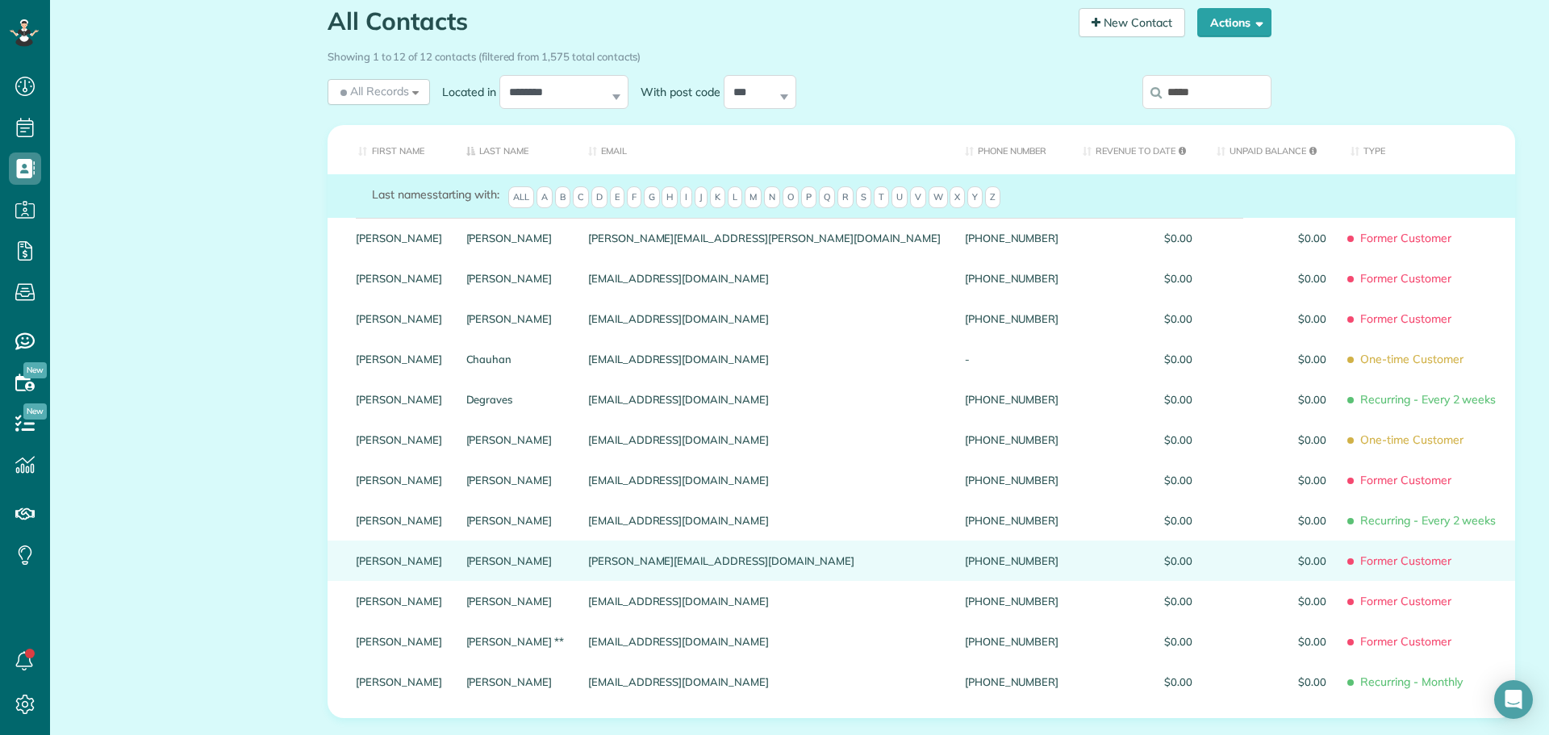
scroll to position [81, 0]
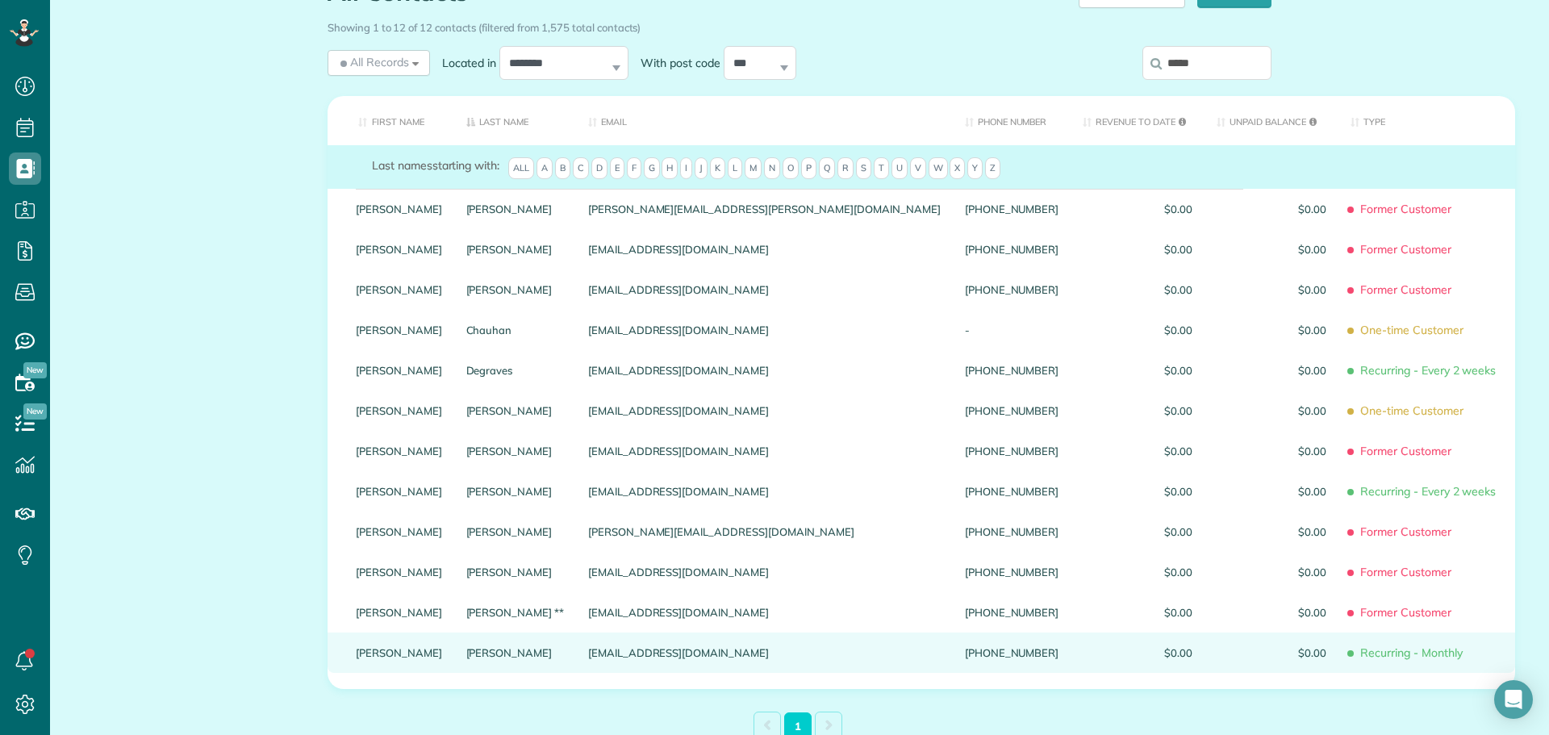
type input "*****"
click at [362, 658] on link "Carol" at bounding box center [399, 652] width 86 height 11
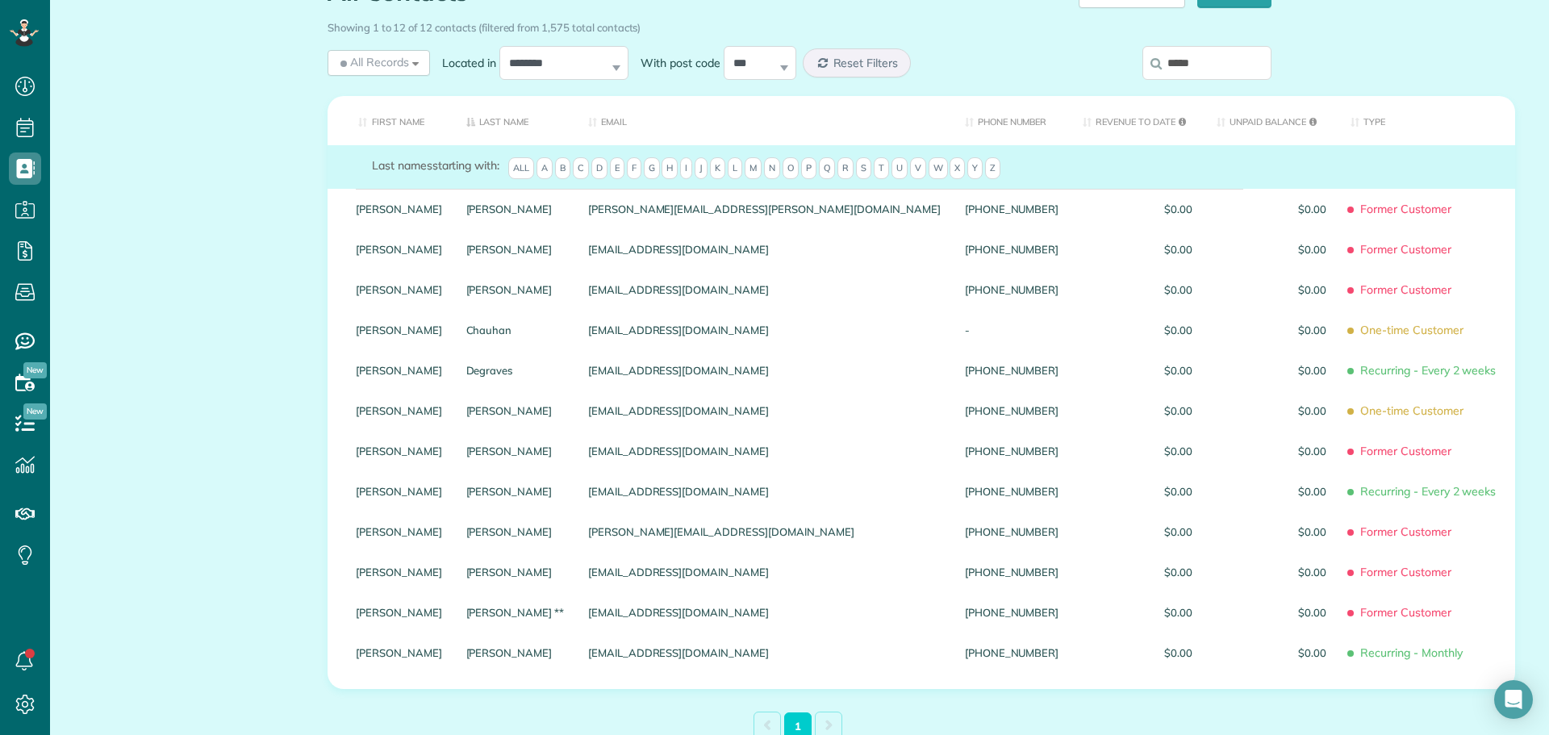
scroll to position [0, 0]
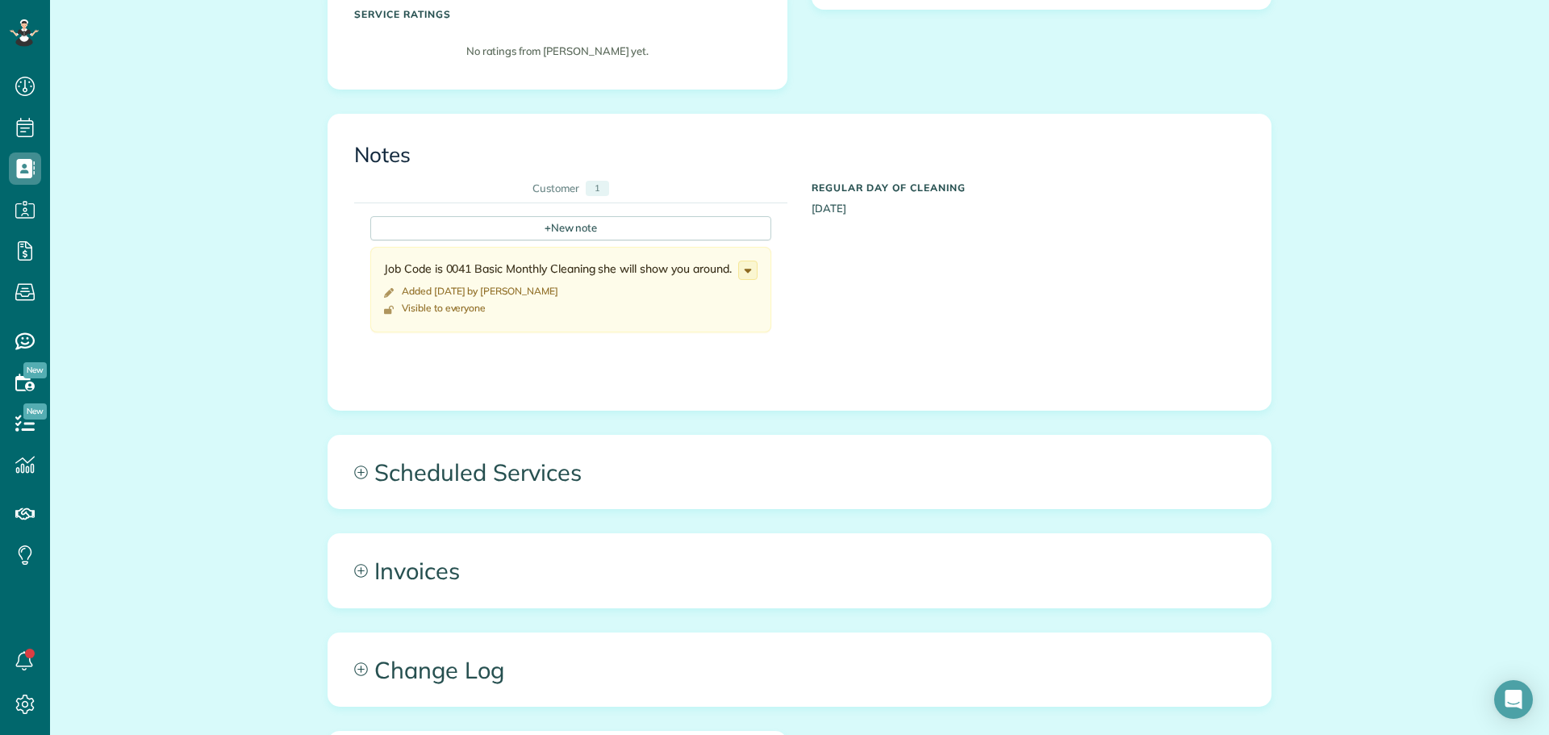
scroll to position [484, 0]
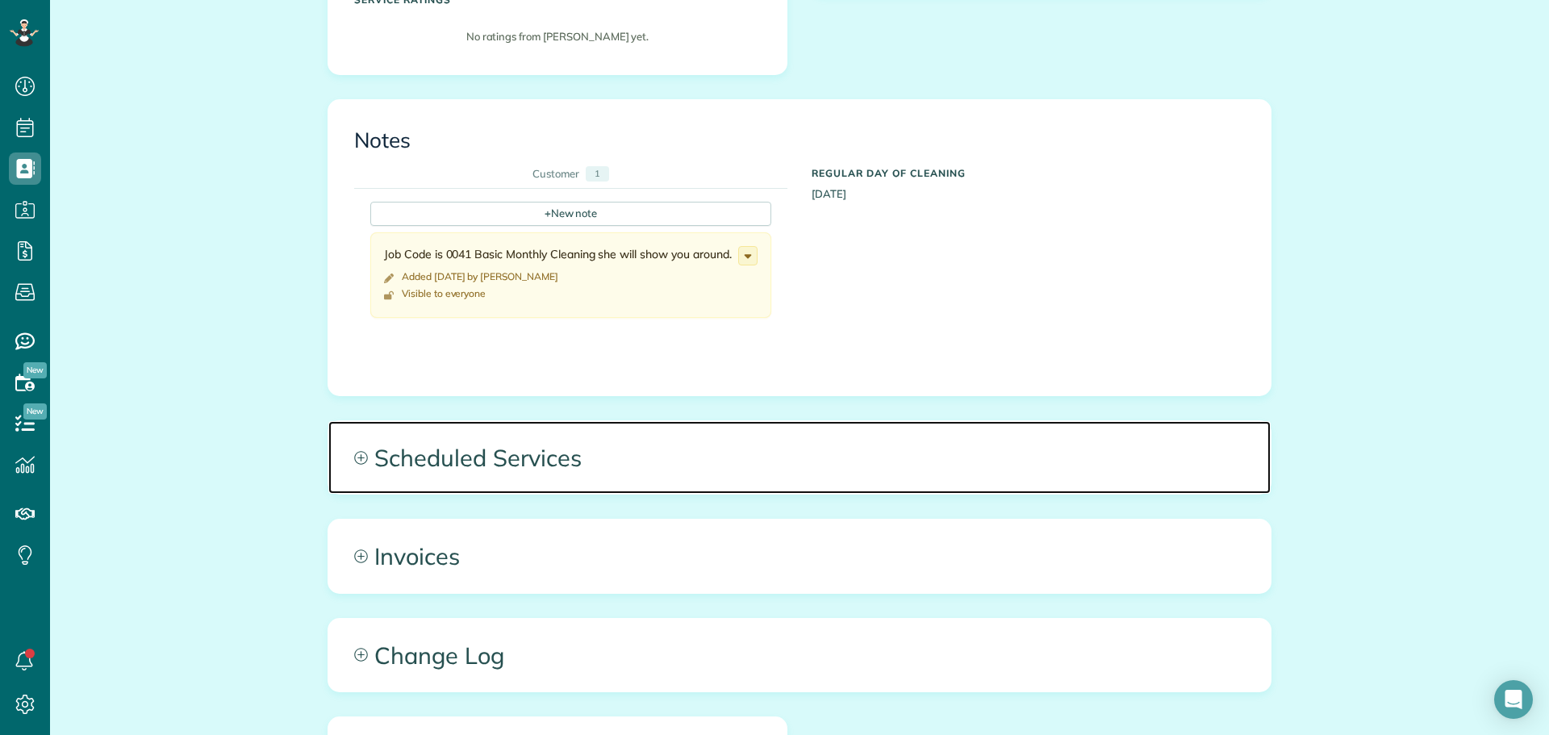
click at [431, 494] on span "Scheduled Services" at bounding box center [799, 457] width 943 height 73
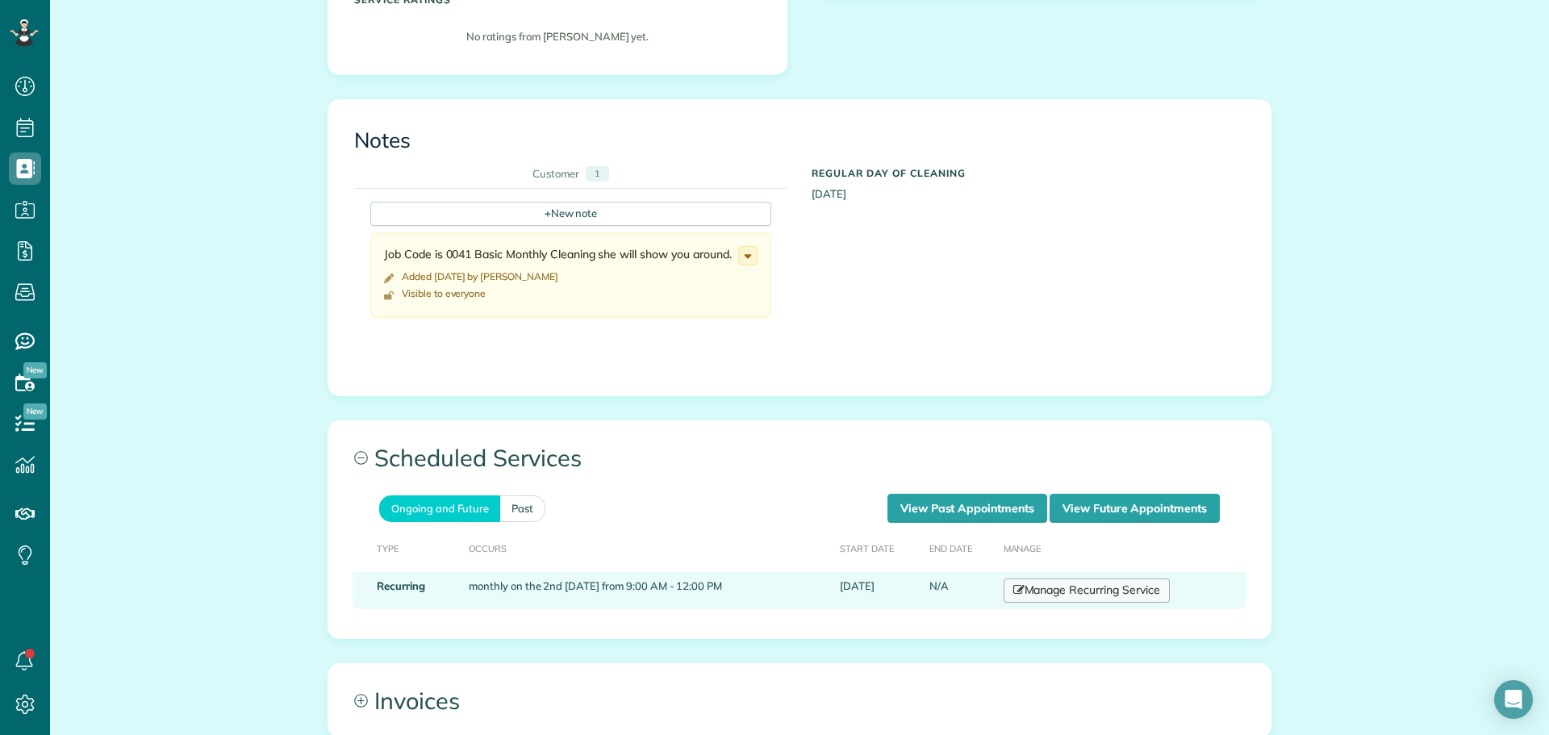
click at [1078, 593] on link "Manage Recurring Service" at bounding box center [1087, 591] width 166 height 24
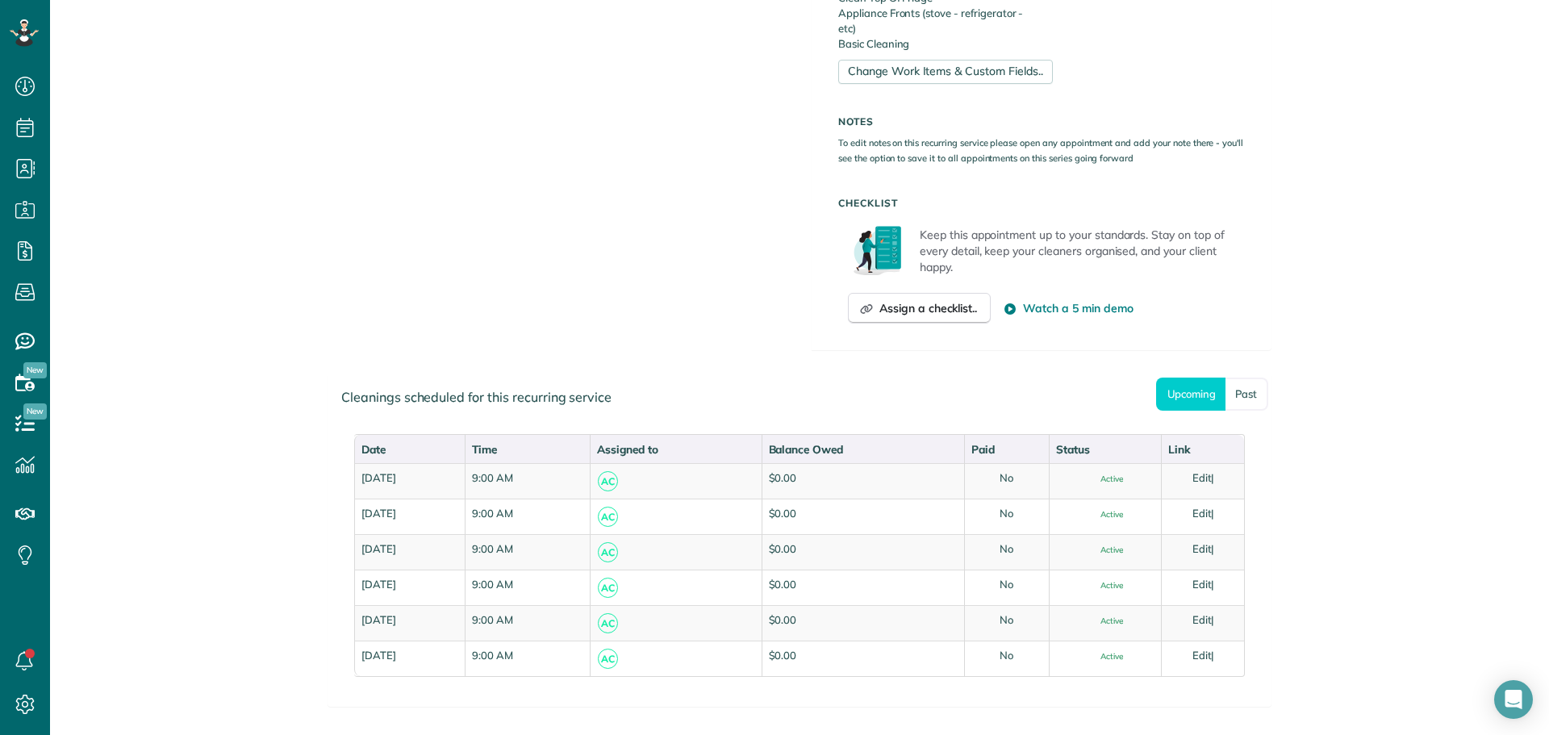
scroll to position [939, 0]
